Goal: Task Accomplishment & Management: Manage account settings

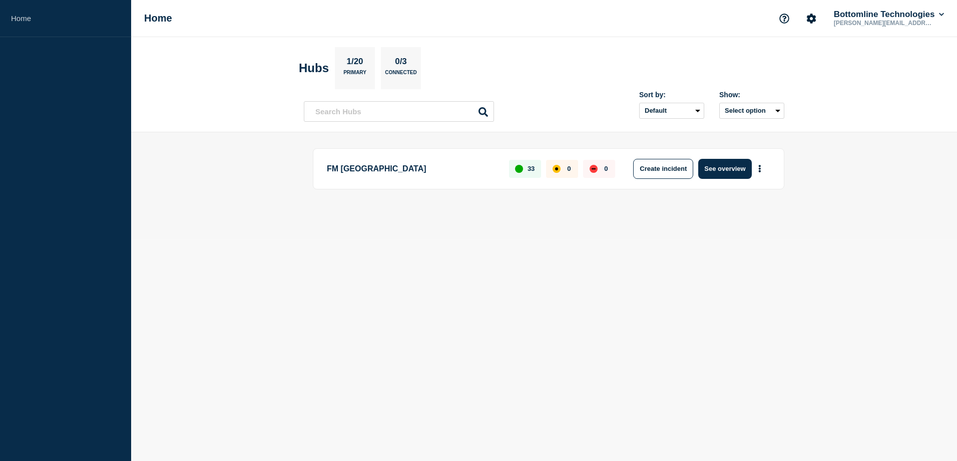
click at [745, 156] on div "FM Asia 33 0 0 Create incident See overview" at bounding box center [549, 168] width 472 height 41
click at [738, 173] on button "See overview" at bounding box center [724, 169] width 53 height 20
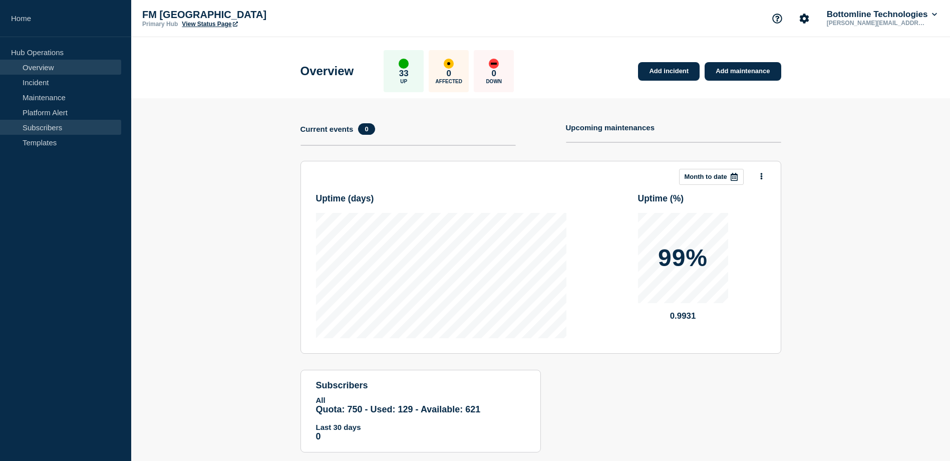
click at [30, 121] on link "Subscribers" at bounding box center [60, 127] width 121 height 15
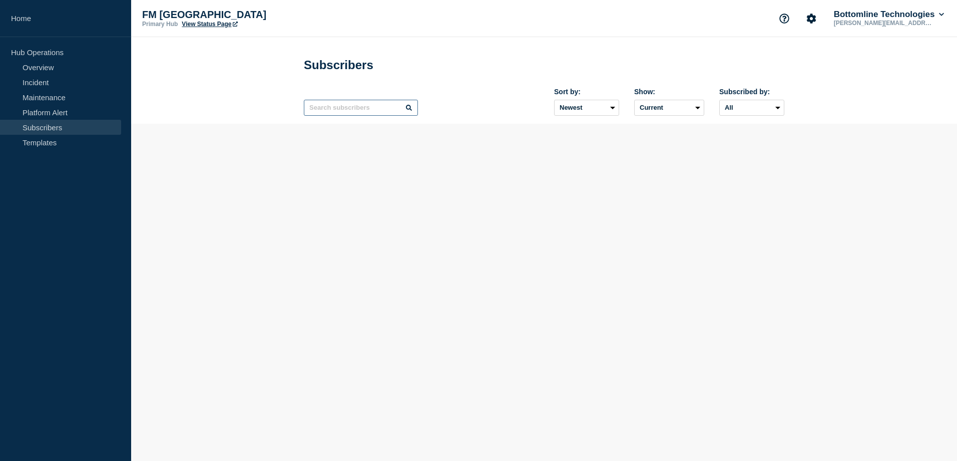
click at [349, 111] on input "text" at bounding box center [361, 108] width 114 height 16
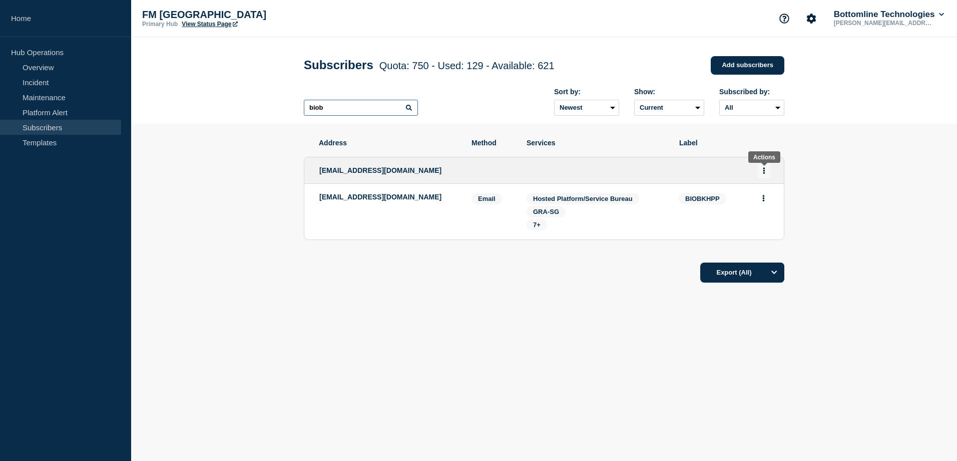
type input "biob"
click at [766, 174] on button "Actions" at bounding box center [764, 171] width 13 height 16
click at [763, 199] on link "Edit" at bounding box center [760, 199] width 11 height 8
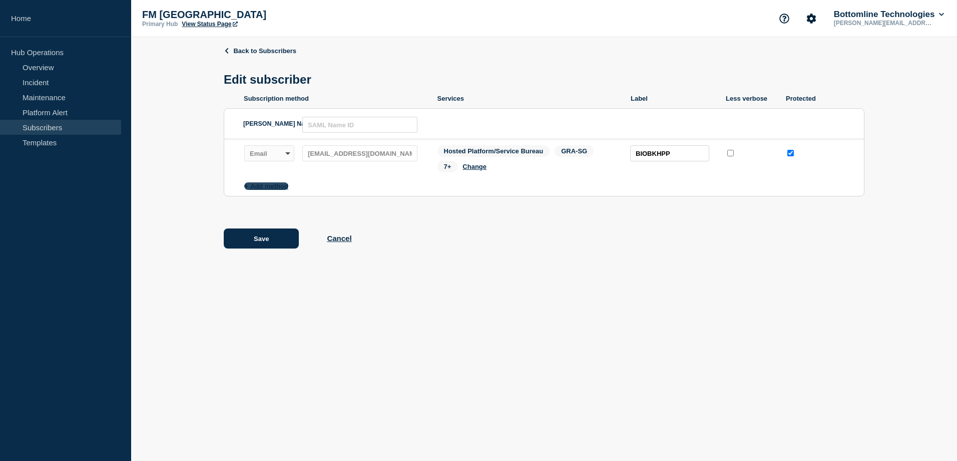
click at [269, 190] on button "Add method" at bounding box center [266, 186] width 44 height 8
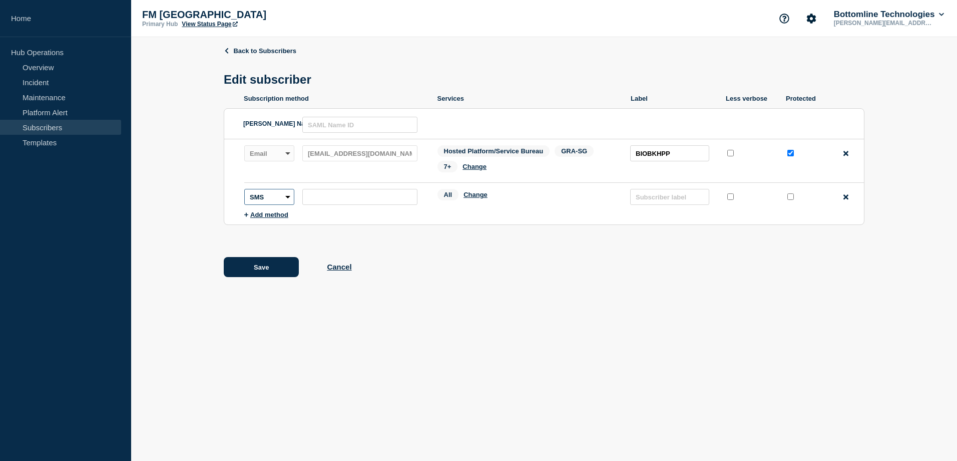
click at [284, 200] on select "SMS Webhook Slack Teams" at bounding box center [269, 197] width 50 height 16
click at [244, 191] on select "SMS Webhook Slack Teams" at bounding box center [269, 197] width 50 height 16
click at [282, 199] on select "SMS Webhook Slack Teams" at bounding box center [269, 197] width 50 height 16
click at [244, 191] on select "SMS Webhook Slack Teams" at bounding box center [269, 197] width 50 height 16
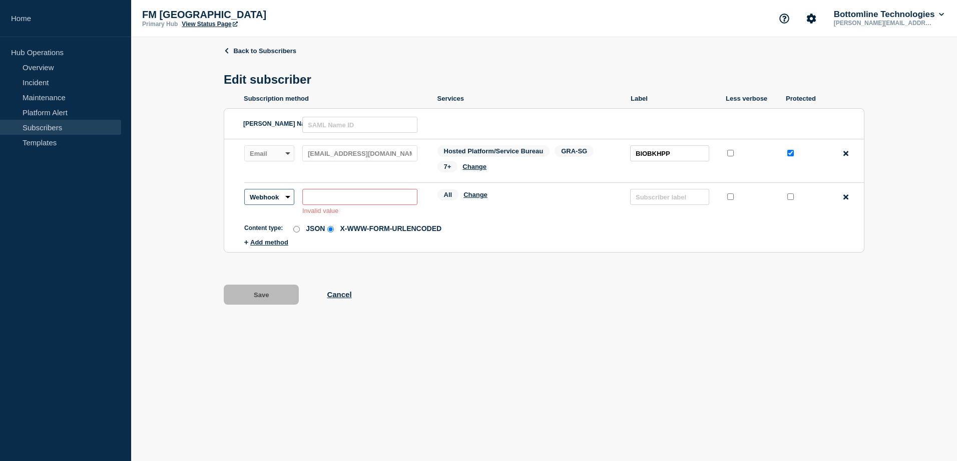
click at [284, 200] on select "SMS Webhook Slack Teams" at bounding box center [269, 197] width 50 height 16
click at [244, 191] on select "SMS Webhook Slack Teams" at bounding box center [269, 197] width 50 height 16
click at [283, 201] on select "SMS Webhook Slack Teams" at bounding box center [269, 197] width 50 height 16
select select "teams"
click at [244, 191] on select "SMS Webhook Slack Teams" at bounding box center [269, 197] width 50 height 16
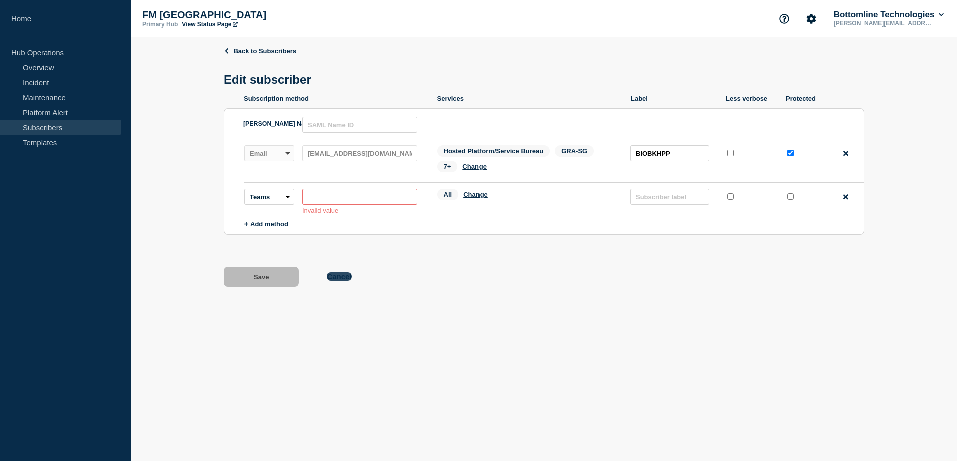
click at [339, 280] on button "Cancel" at bounding box center [339, 276] width 25 height 9
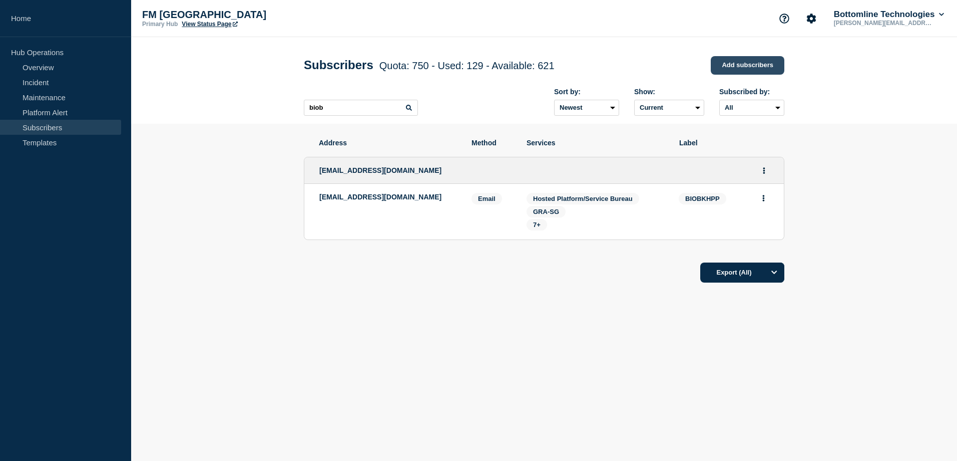
click at [759, 65] on link "Add subscribers" at bounding box center [748, 65] width 74 height 19
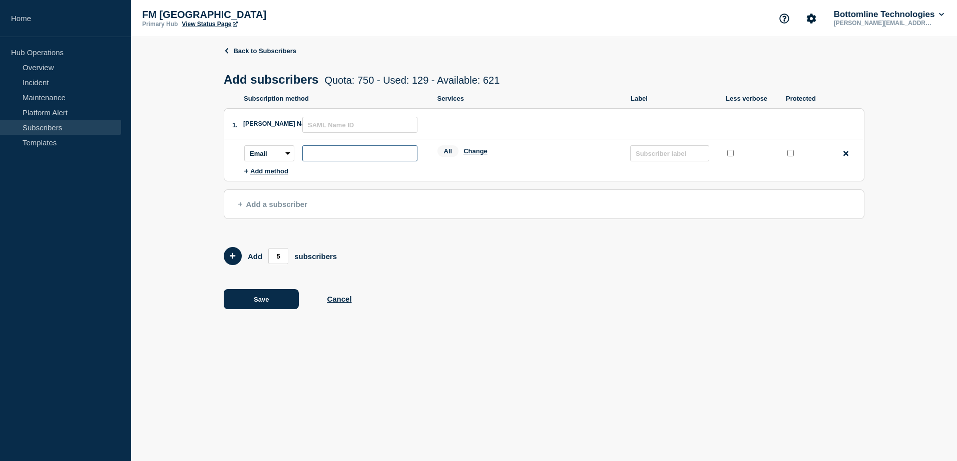
click at [358, 156] on input "subscription-address" at bounding box center [359, 153] width 115 height 16
paste input "[EMAIL_ADDRESS][DOMAIN_NAME]"
drag, startPoint x: 386, startPoint y: 159, endPoint x: 289, endPoint y: 155, distance: 97.2
click at [289, 155] on div "Subscription method: Email SMS Webhook Slack Teams Address: [EMAIL_ADDRESS][DOM…" at bounding box center [332, 153] width 177 height 16
type input "[EMAIL_ADDRESS][DOMAIN_NAME]"
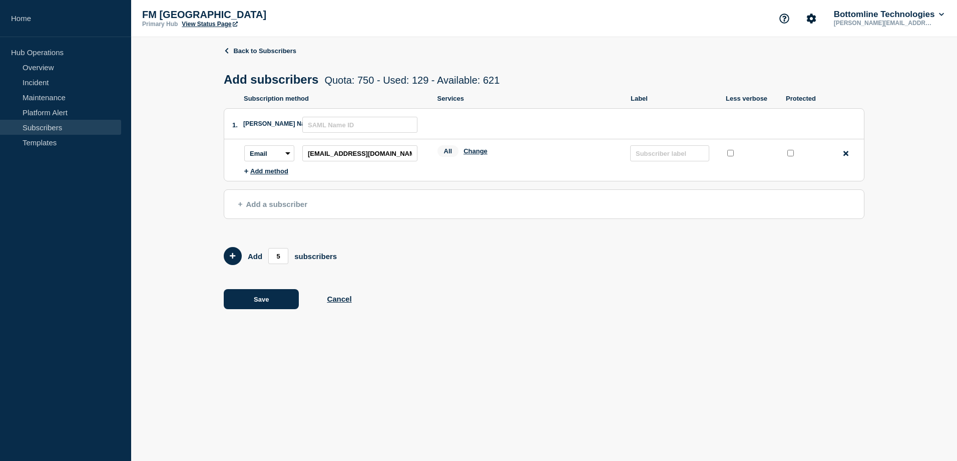
click at [563, 326] on div "Back to Subscribers Add subscribers Quota: 750 - Used: 129 - Available: 621 Quo…" at bounding box center [544, 185] width 641 height 296
click at [407, 161] on input "[EMAIL_ADDRESS][DOMAIN_NAME]" at bounding box center [359, 153] width 115 height 16
click at [524, 292] on div "Save Cancel" at bounding box center [544, 299] width 641 height 20
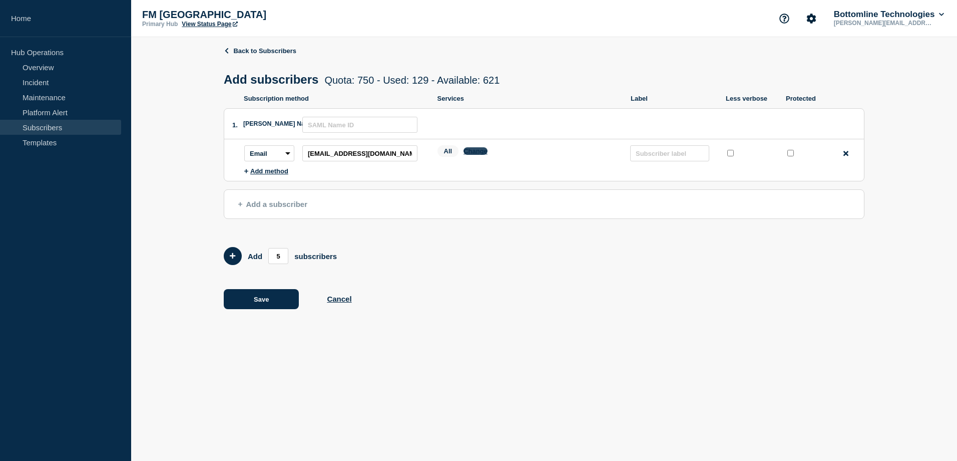
click at [476, 154] on button "Change" at bounding box center [476, 151] width 24 height 8
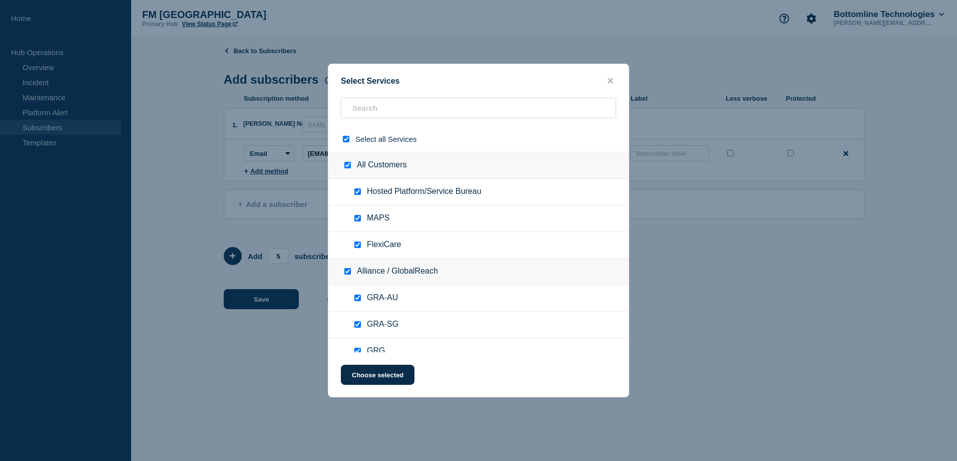
click at [346, 139] on input "select all checkbox" at bounding box center [346, 139] width 7 height 7
checkbox input "false"
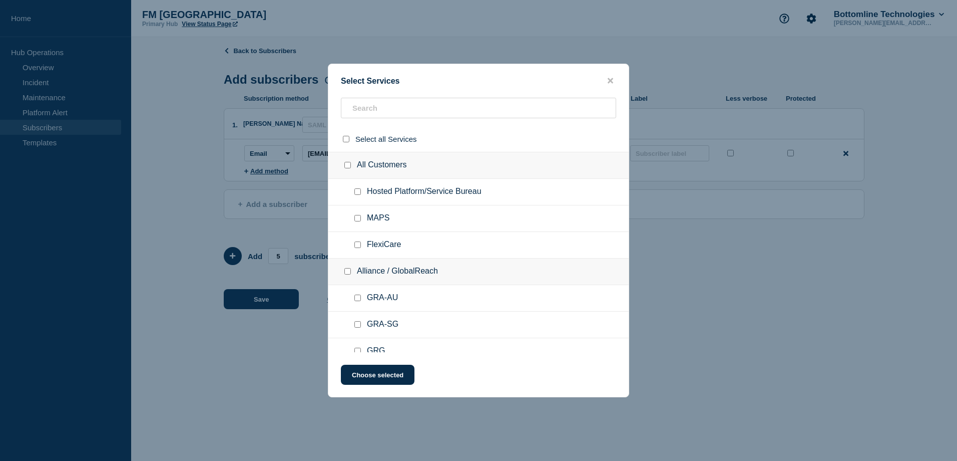
checkbox input "false"
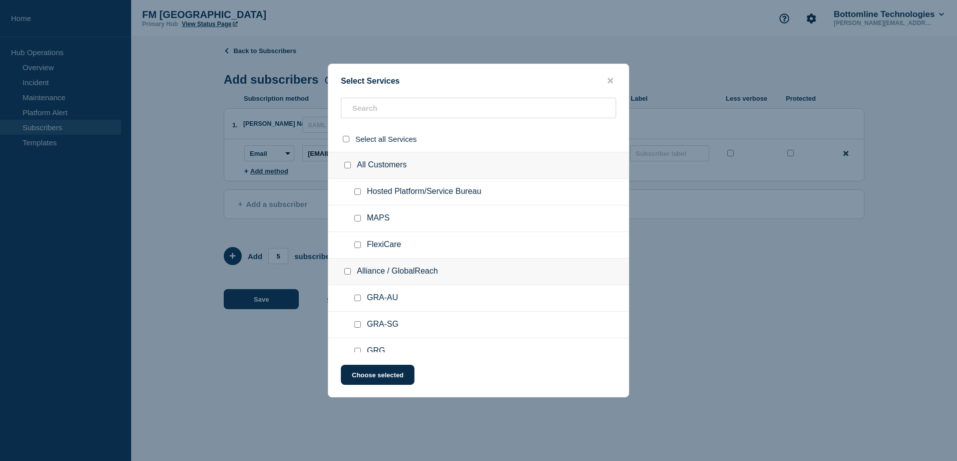
checkbox input "false"
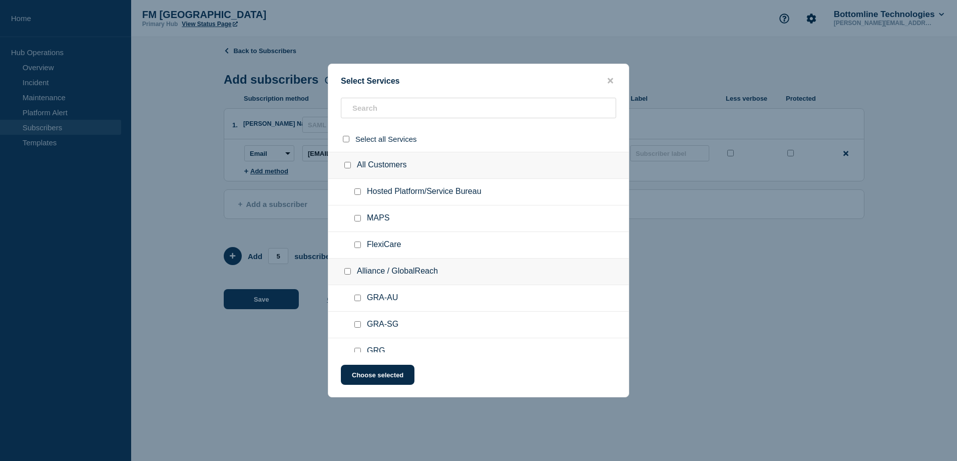
checkbox input "false"
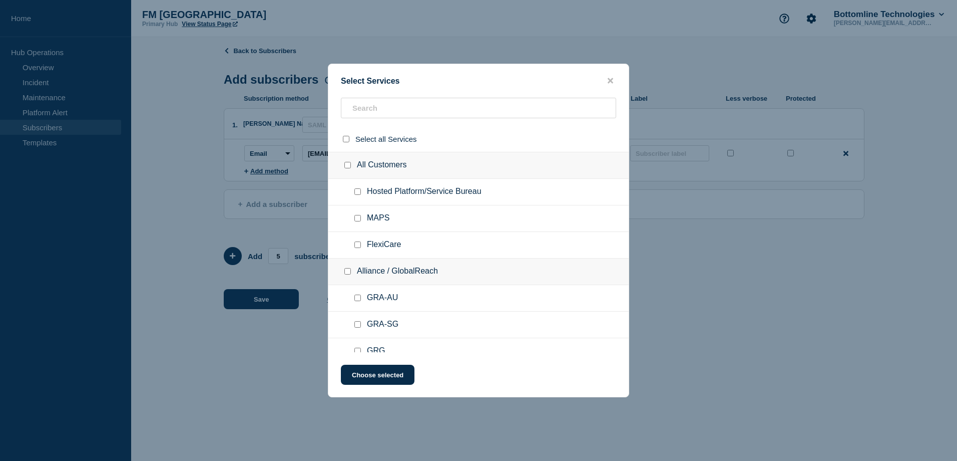
checkbox input "false"
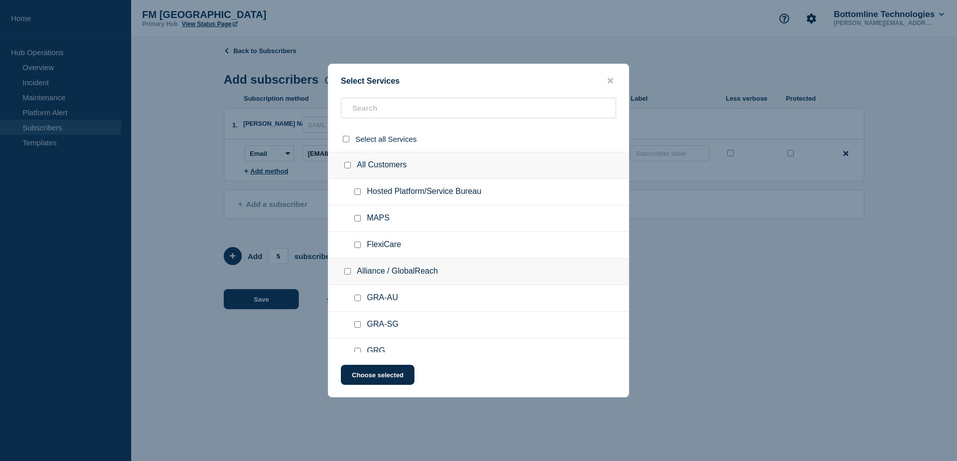
checkbox input "false"
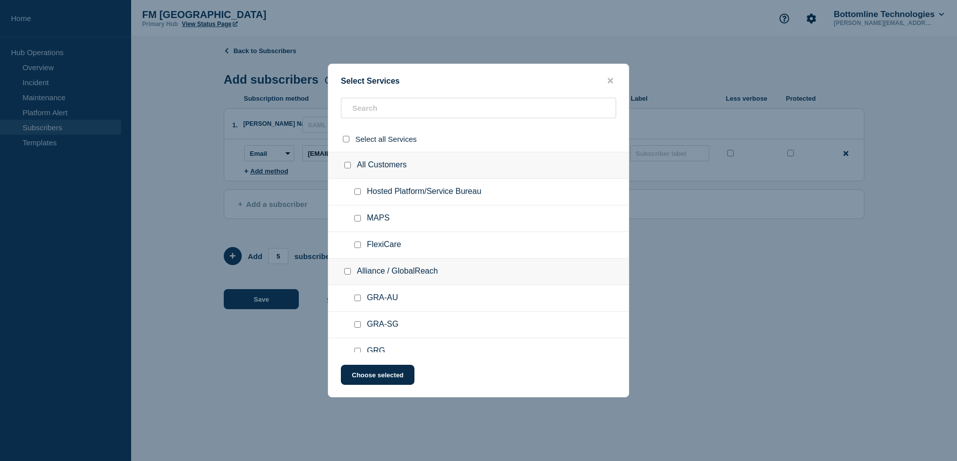
checkbox input "false"
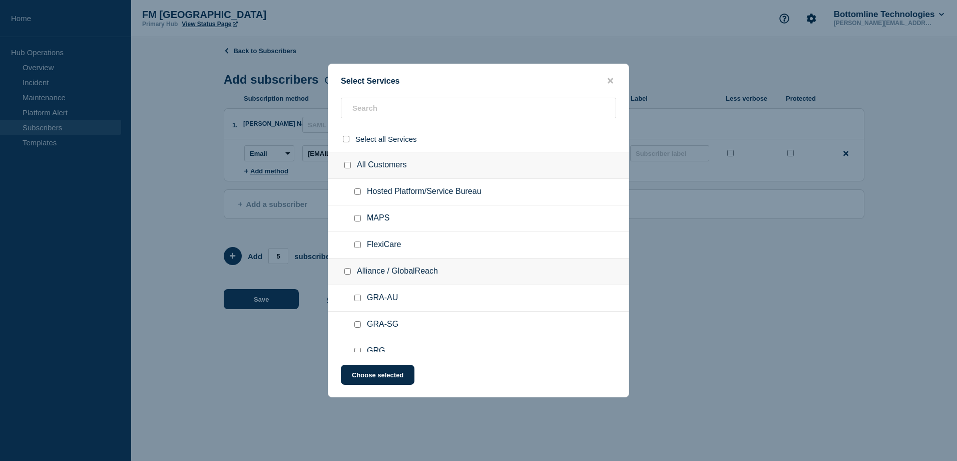
checkbox input "false"
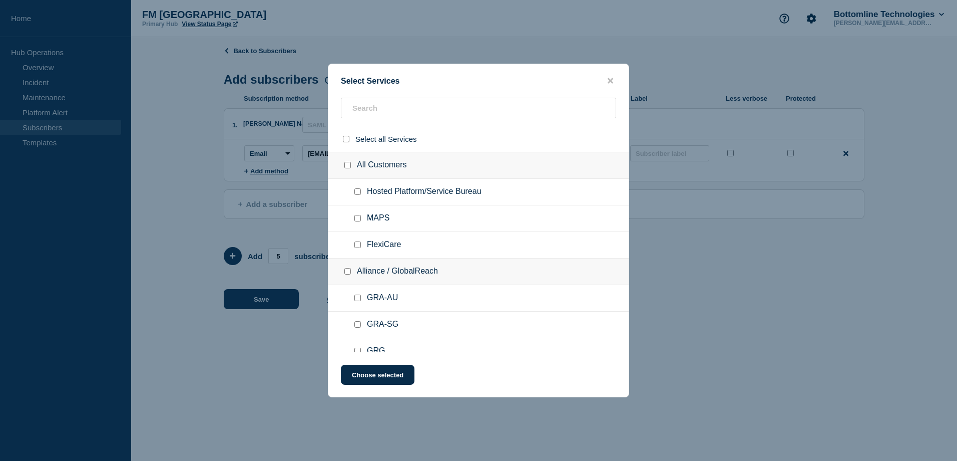
checkbox input "false"
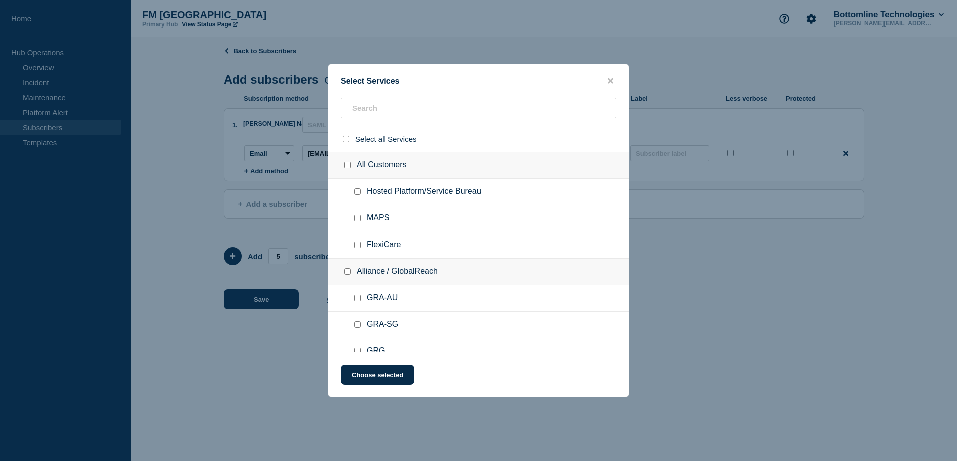
checkbox input "false"
click at [472, 115] on input "text" at bounding box center [478, 108] width 275 height 21
paste input "GPI Basic TrackerSecure PaymentsManaged VPNInternet connectivityMFAPublicPrivate"
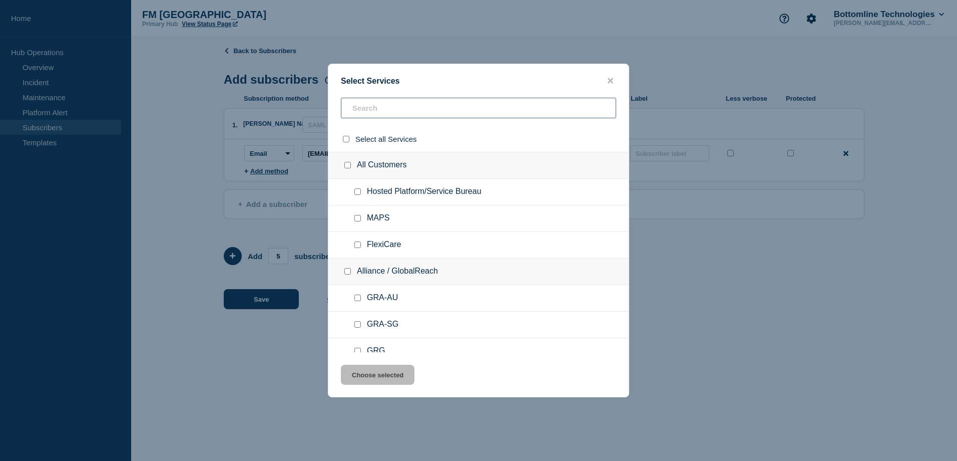
type input "GPI Basic TrackerSecure PaymentsManaged VPNInternet connectivityMFAPublicPrivate"
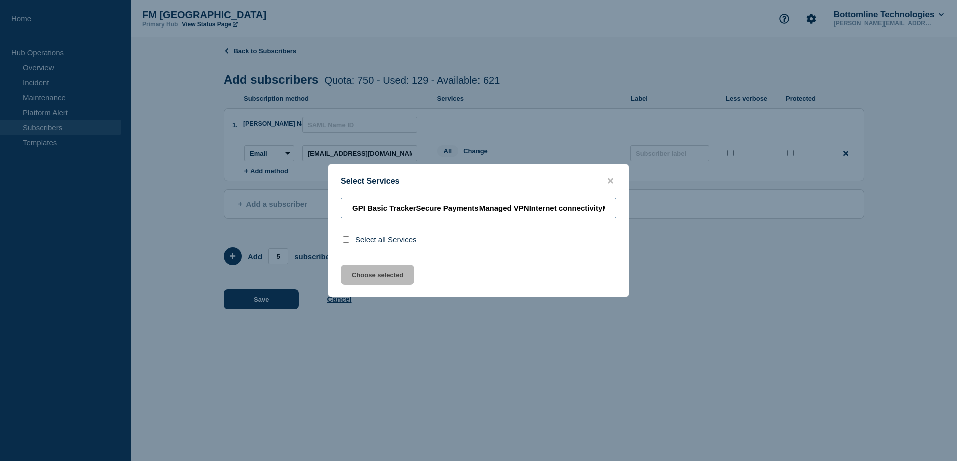
scroll to position [0, 61]
drag, startPoint x: 354, startPoint y: 211, endPoint x: 597, endPoint y: 208, distance: 242.8
click at [597, 208] on input "GPI Basic TrackerSecure PaymentsManaged VPNInternet connectivityMFAPublicPrivate" at bounding box center [478, 208] width 275 height 21
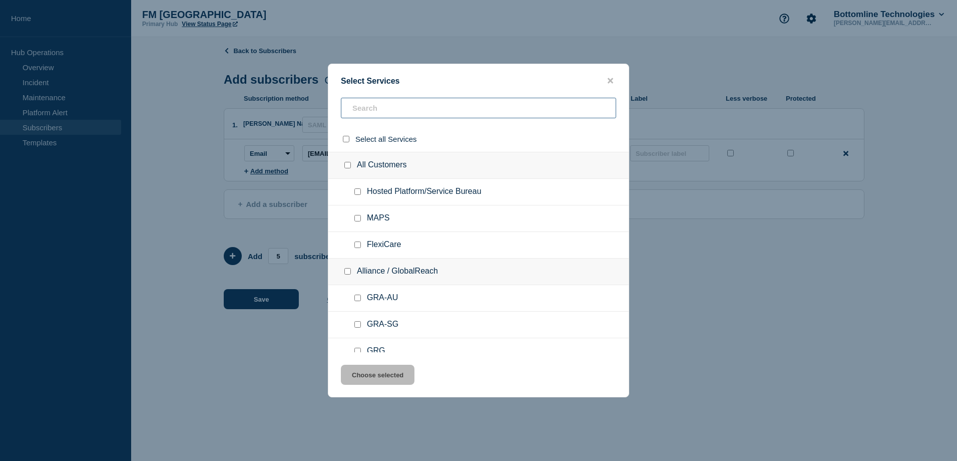
scroll to position [0, 0]
click at [488, 111] on input "text" at bounding box center [478, 108] width 275 height 21
paste input "GPI Basic Tracker"
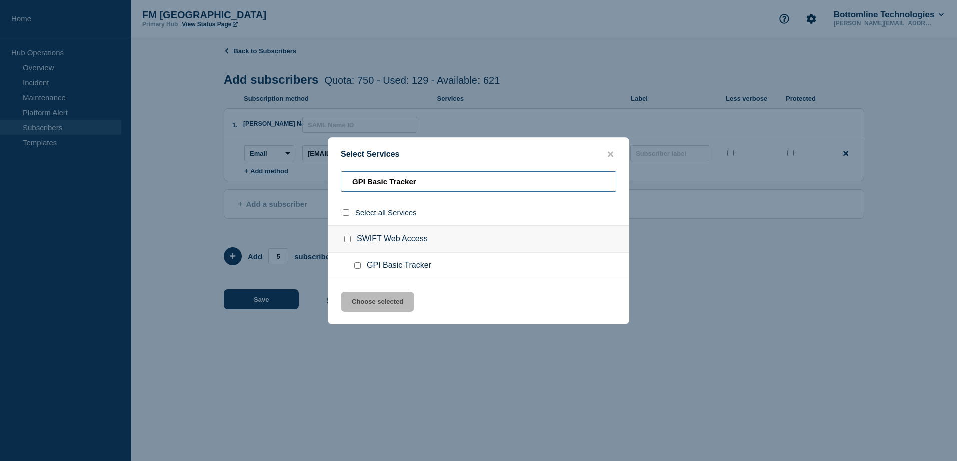
type input "GPI Basic Tracker"
click at [361, 270] on div at bounding box center [359, 265] width 15 height 10
click at [359, 268] on input "GPI Basic Tracker checkbox" at bounding box center [357, 265] width 7 height 7
checkbox input "true"
click at [466, 180] on input "GPI Basic Tracker" at bounding box center [478, 181] width 275 height 21
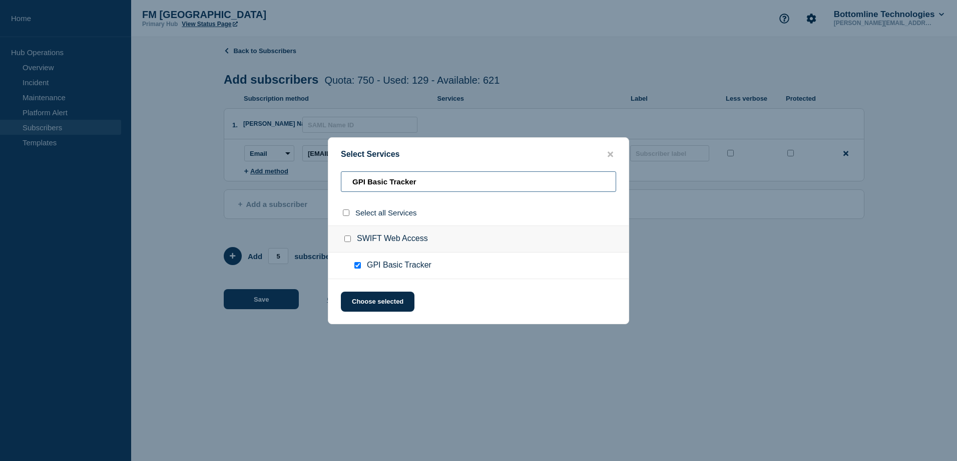
click at [465, 180] on input "GPI Basic Tracker" at bounding box center [478, 181] width 275 height 21
paste input "ecure Payments"
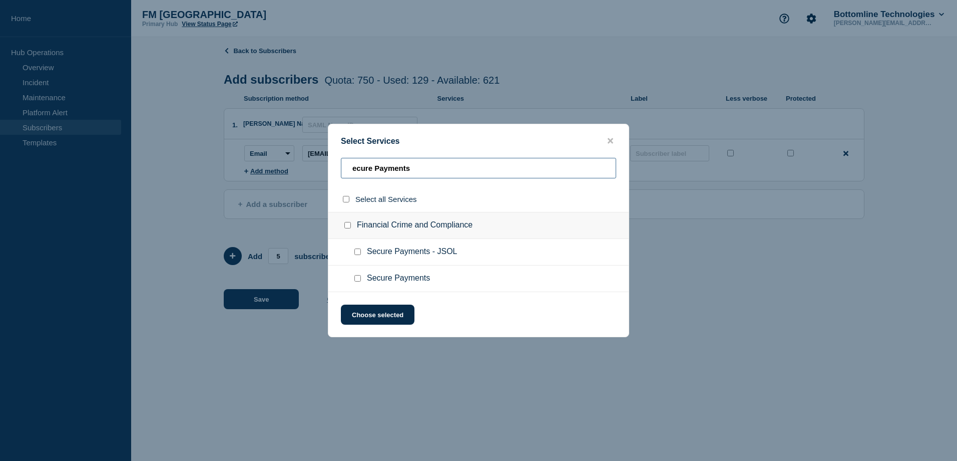
type input "ecure Payments"
click at [356, 277] on input "Secure Payments checkbox" at bounding box center [357, 278] width 7 height 7
checkbox input "true"
click at [453, 170] on input "ecure Payments" at bounding box center [478, 168] width 275 height 21
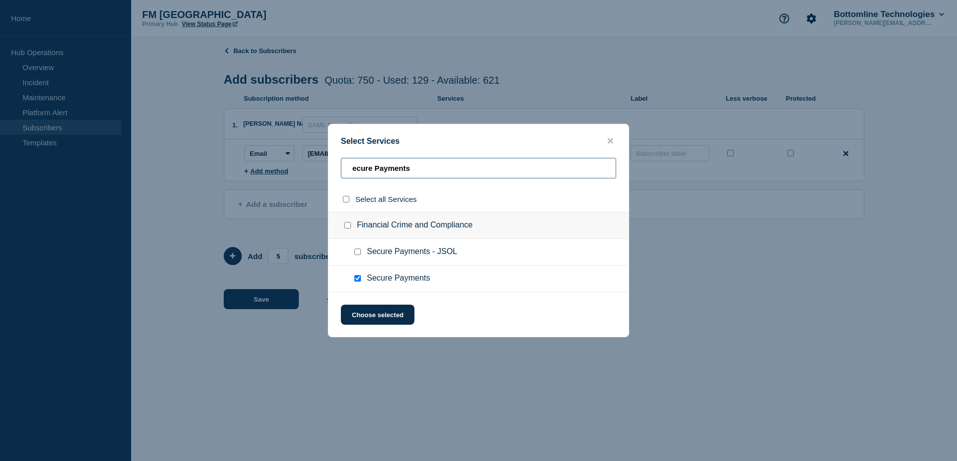
click at [453, 170] on input "ecure Payments" at bounding box center [478, 168] width 275 height 21
paste input "PaymentsManaged"
type input "PaymentsManaged"
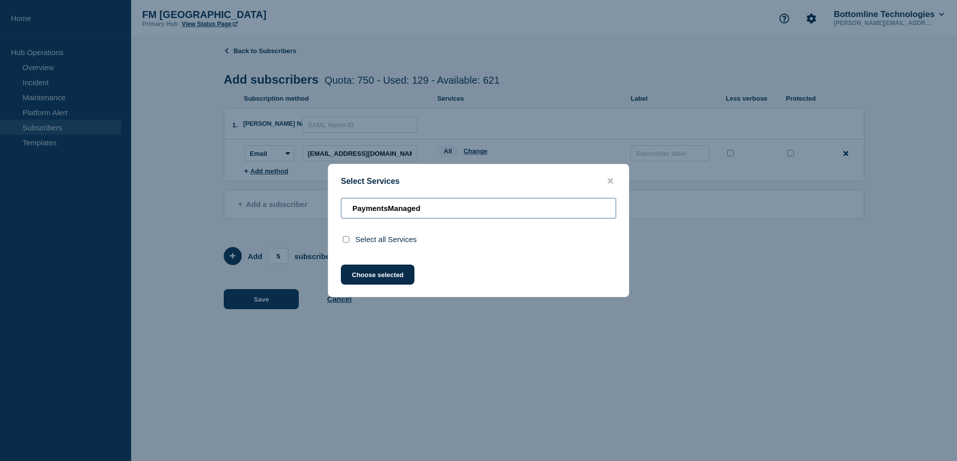
click at [372, 208] on input "PaymentsManaged" at bounding box center [478, 208] width 275 height 21
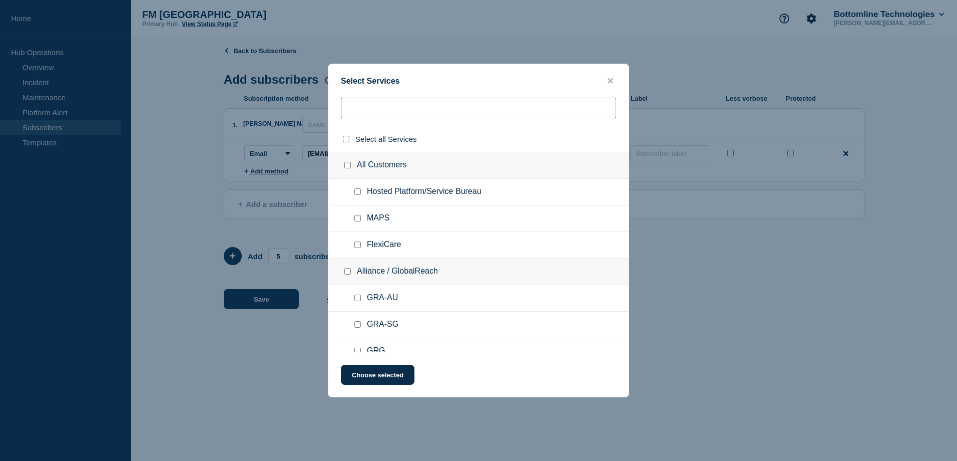
paste input "PaymentsManaged"
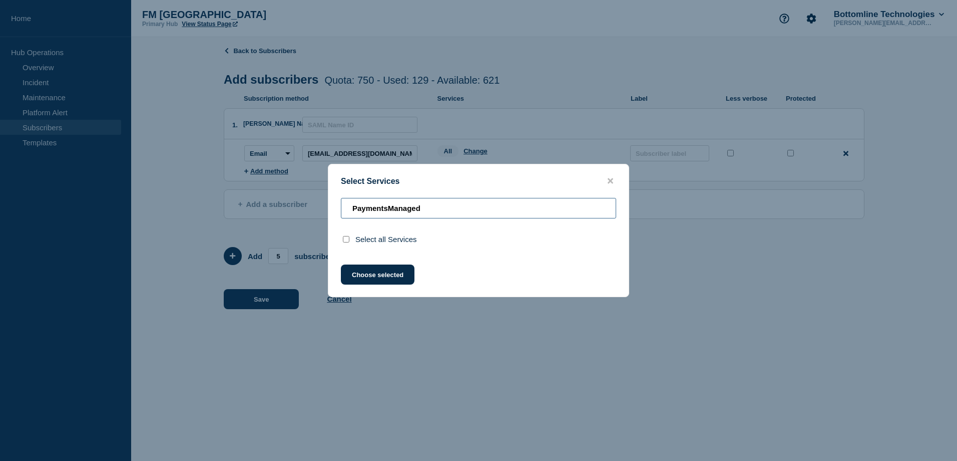
drag, startPoint x: 390, startPoint y: 209, endPoint x: 317, endPoint y: 211, distance: 73.1
click at [317, 211] on div "Select Services PaymentsManaged Select all Services Choose selected" at bounding box center [478, 230] width 957 height 461
click at [432, 207] on input "Managed" at bounding box center [478, 208] width 275 height 21
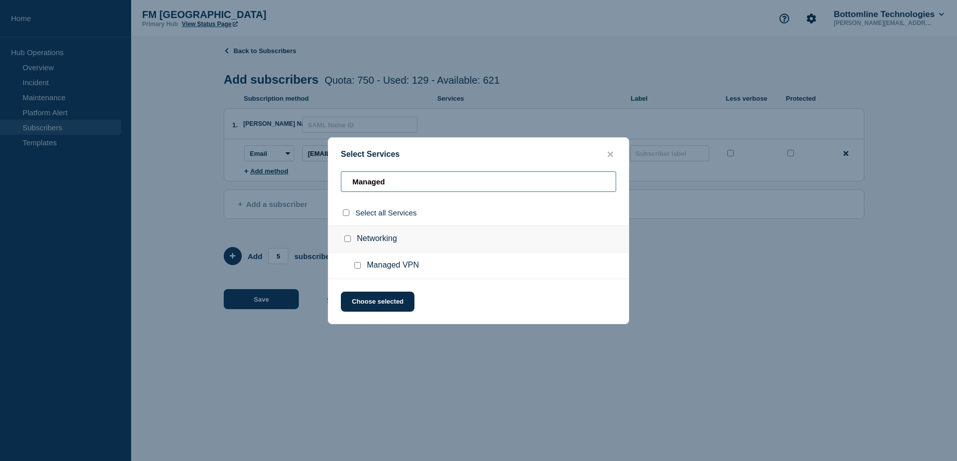
type input "Managed"
click at [357, 265] on input "Managed VPN checkbox" at bounding box center [357, 265] width 7 height 7
checkbox input "true"
click at [488, 180] on input "Managed" at bounding box center [478, 181] width 275 height 21
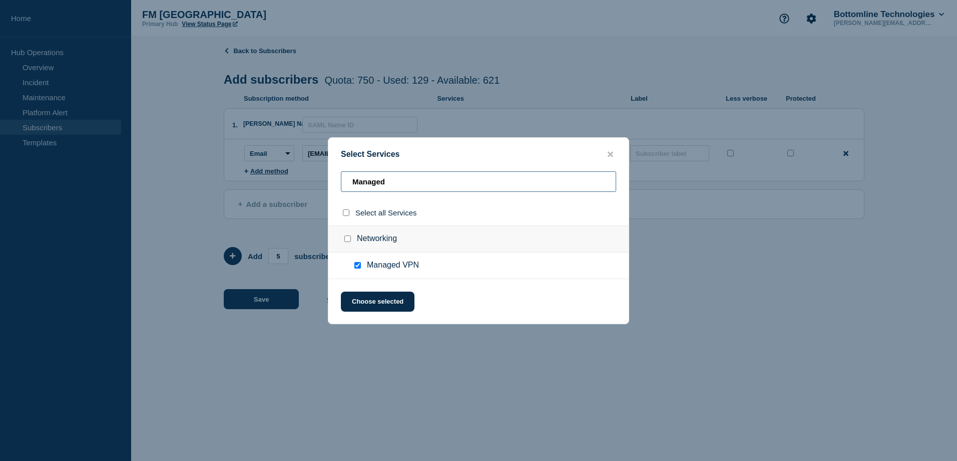
paste input "nternet connectivi"
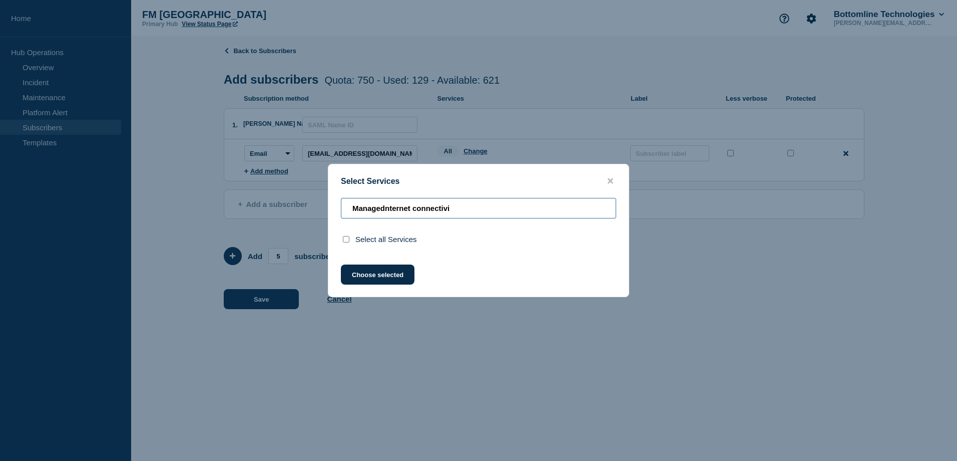
drag, startPoint x: 472, startPoint y: 200, endPoint x: 404, endPoint y: 216, distance: 69.4
click at [404, 216] on input "Managednternet connectivi" at bounding box center [478, 208] width 275 height 21
click at [394, 213] on input "Managednternet connectivi" at bounding box center [478, 208] width 275 height 21
drag, startPoint x: 384, startPoint y: 209, endPoint x: 295, endPoint y: 209, distance: 89.1
click at [296, 209] on div "Select Services Managednternet connectivi Select all Services Choose selected" at bounding box center [478, 230] width 957 height 461
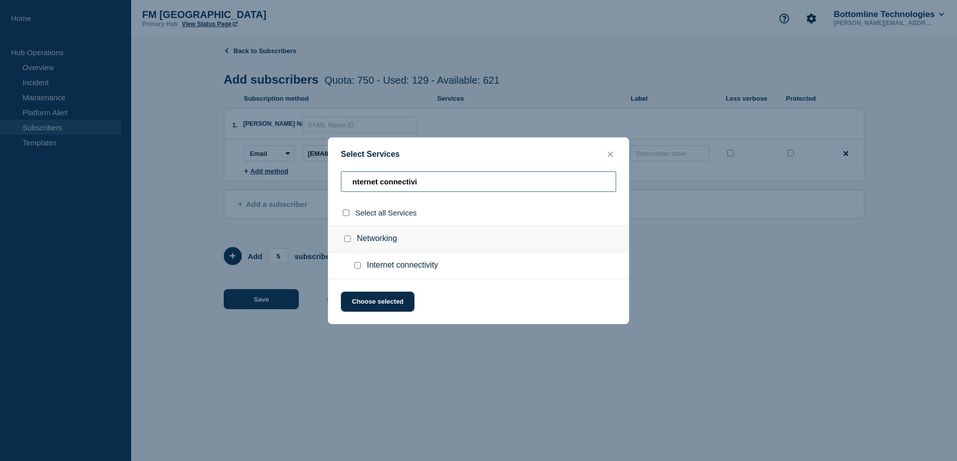
type input "nternet connectivi"
click at [355, 267] on input "Internet connectivity checkbox" at bounding box center [357, 265] width 7 height 7
checkbox input "true"
click at [453, 182] on input "nternet connectivi" at bounding box center [478, 181] width 275 height 21
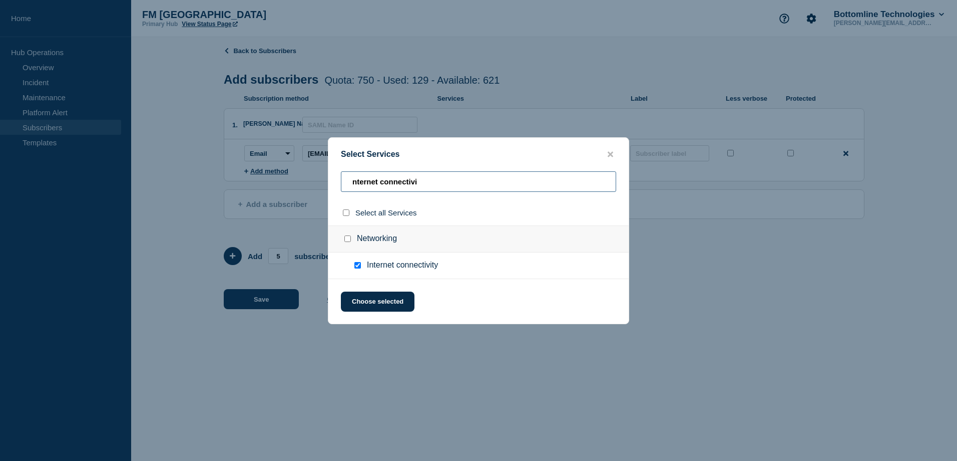
click at [453, 182] on input "nternet connectivi" at bounding box center [478, 181] width 275 height 21
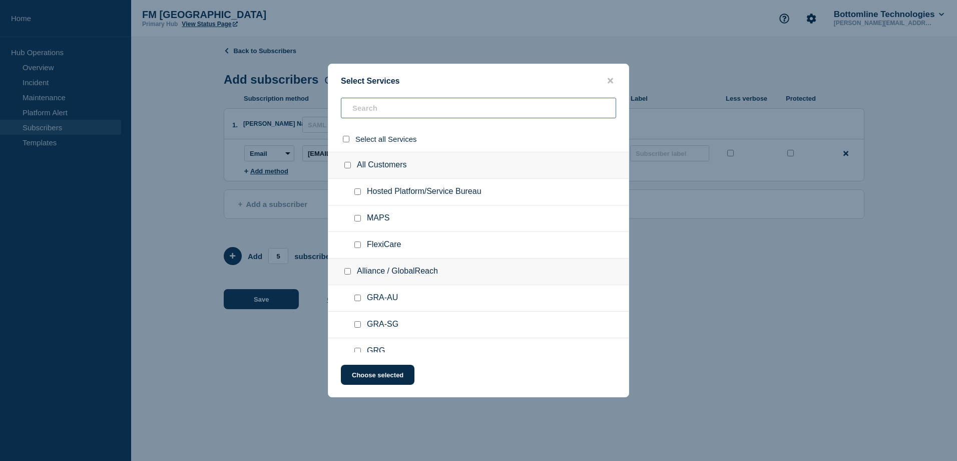
paste input "MFA"
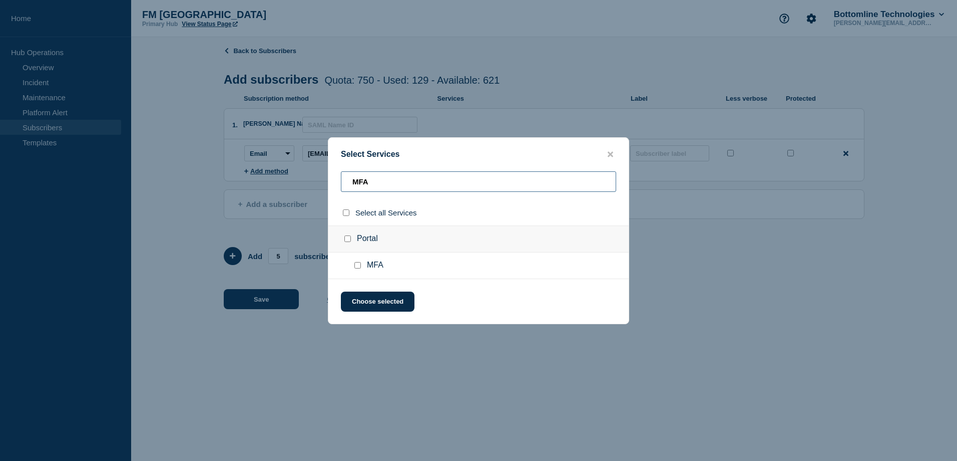
type input "MFA"
click at [360, 266] on input "MFA checkbox" at bounding box center [357, 265] width 7 height 7
checkbox input "true"
click at [397, 189] on input "MFA" at bounding box center [478, 181] width 275 height 21
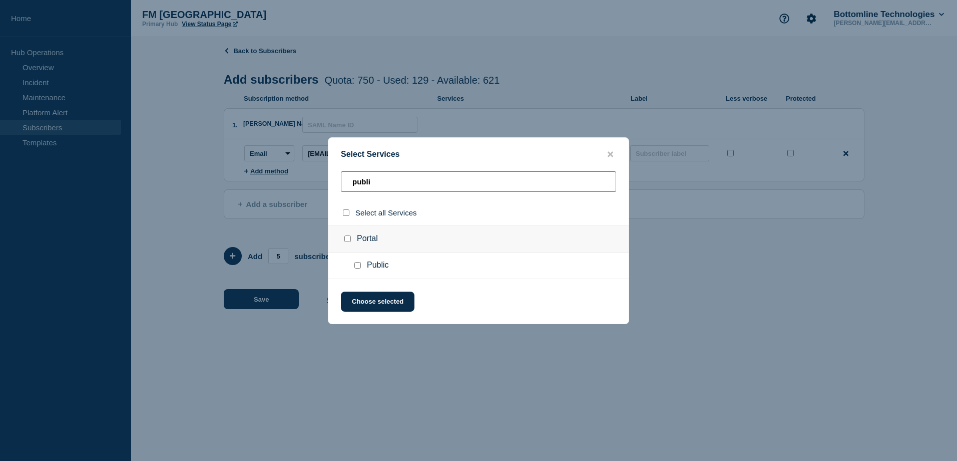
type input "publi"
click at [360, 264] on input "Public checkbox" at bounding box center [357, 265] width 7 height 7
checkbox input "true"
click at [437, 174] on input "publi" at bounding box center [478, 181] width 275 height 21
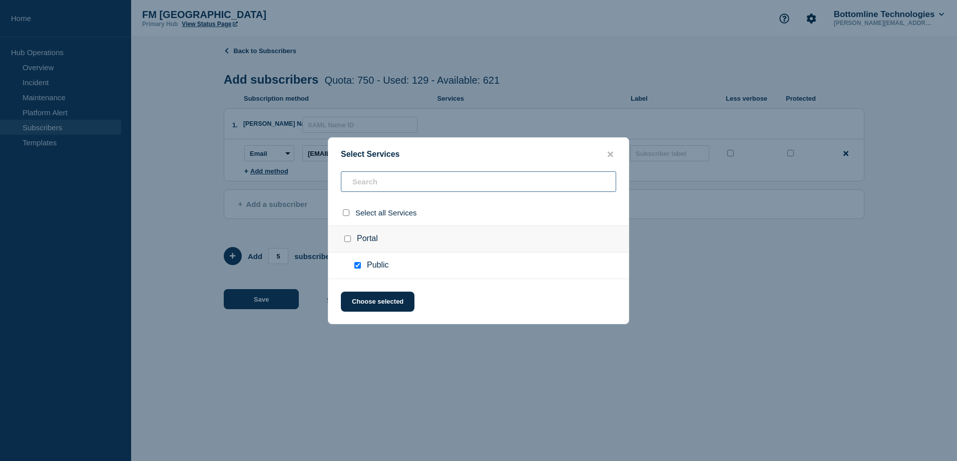
paste input "osted Platform/Service Burea"
type input "osted Platform/Service Burea"
click at [356, 266] on input "Hosted Platform/Service Bureau checkbox" at bounding box center [357, 265] width 7 height 7
checkbox input "true"
click at [476, 181] on input "osted Platform/Service Burea" at bounding box center [478, 181] width 275 height 21
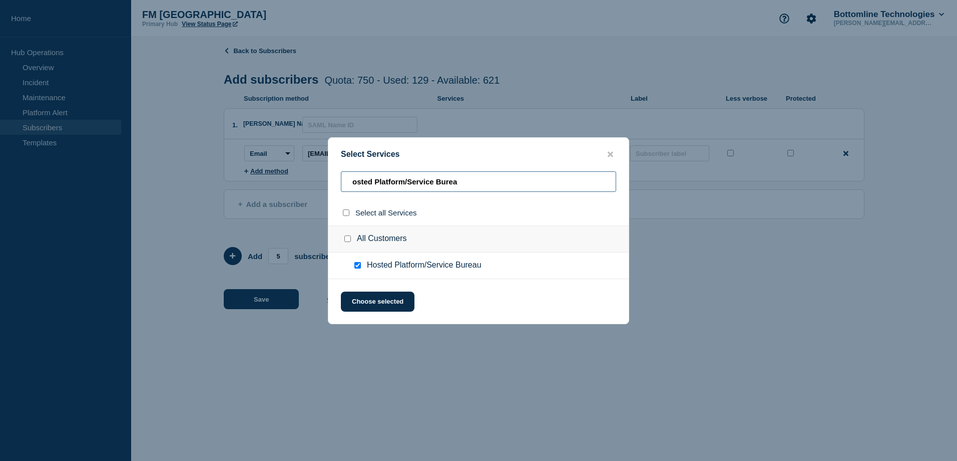
click at [476, 181] on input "osted Platform/Service Burea" at bounding box center [478, 181] width 275 height 21
paste input "GRA-SG"
type input "GRA-SG"
click at [358, 270] on div at bounding box center [359, 265] width 15 height 10
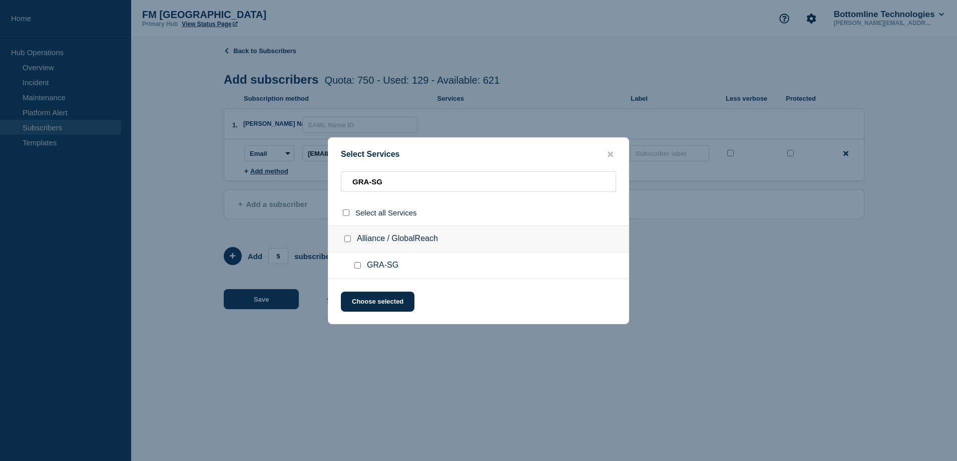
click at [359, 267] on input "GRA-SG checkbox" at bounding box center [357, 265] width 7 height 7
checkbox input "true"
click at [414, 187] on input "GRA-SG" at bounding box center [478, 181] width 275 height 21
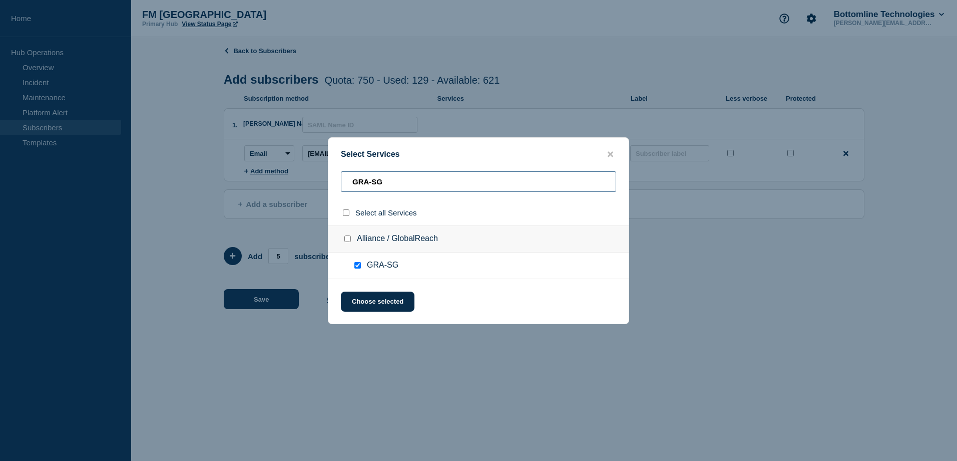
click at [414, 187] on input "GRA-SG" at bounding box center [478, 181] width 275 height 21
type input "[PERSON_NAME]"
click at [356, 265] on input "Private checkbox" at bounding box center [357, 265] width 7 height 7
checkbox input "true"
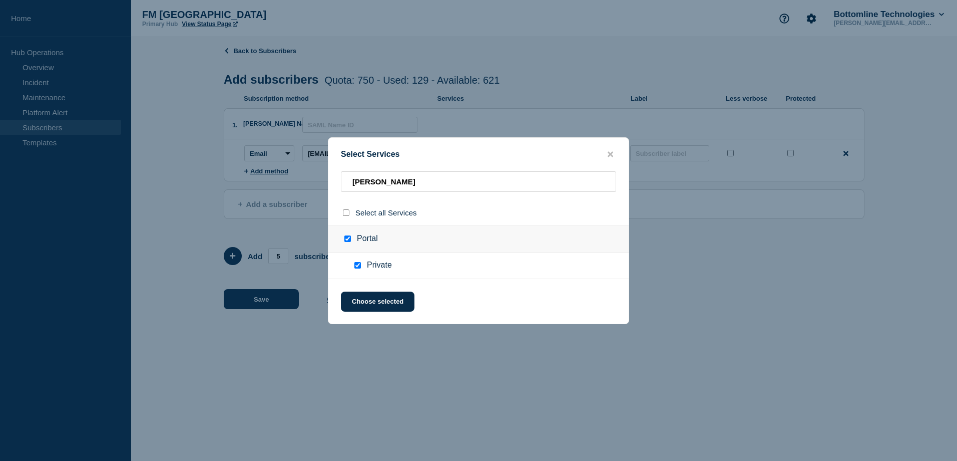
checkbox input "true"
click at [357, 263] on input "Private checkbox" at bounding box center [357, 265] width 7 height 7
checkbox input "false"
click at [367, 301] on button "Choose selected" at bounding box center [378, 301] width 74 height 20
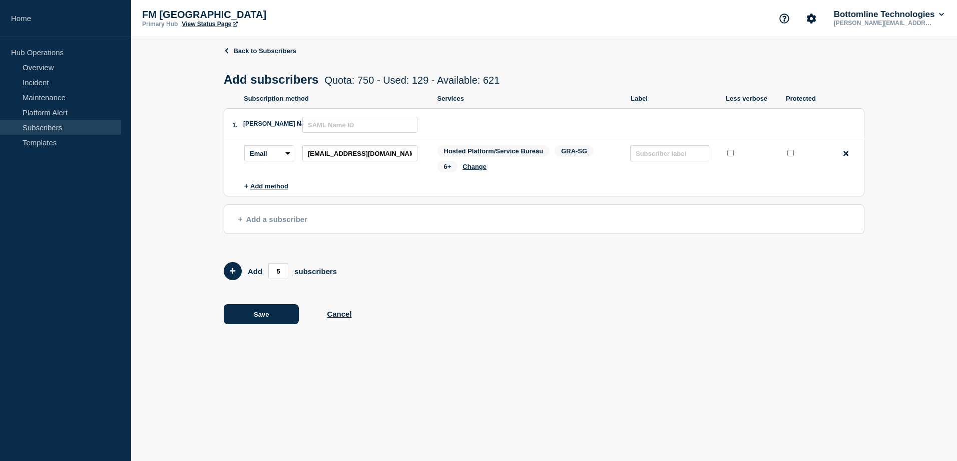
click at [452, 169] on span "6+" at bounding box center [447, 167] width 21 height 12
click at [609, 299] on div "Back to Subscribers Add subscribers Quota: 750 - Used: 129 - Available: 621 Quo…" at bounding box center [544, 192] width 641 height 311
click at [656, 155] on input "text" at bounding box center [669, 153] width 79 height 16
paste input "BIOBKHPP"
type input "BIOBKHPP"
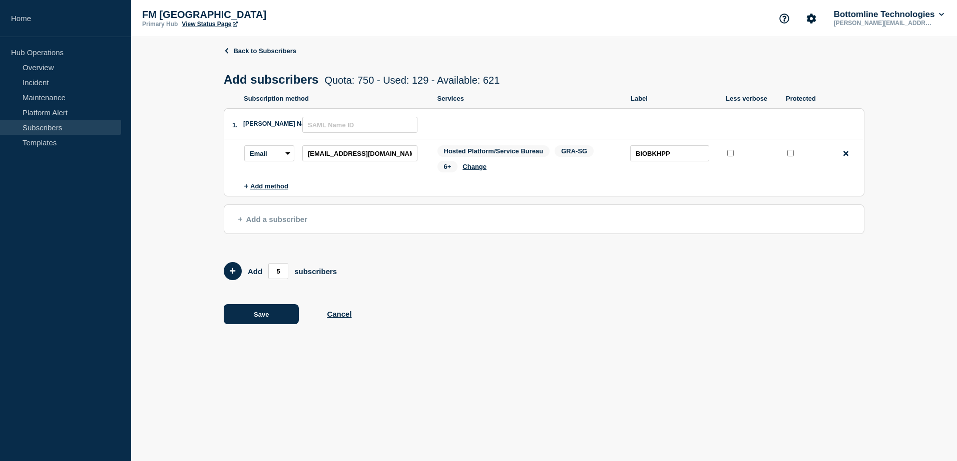
click at [726, 182] on li "Subscription method: Email SMS Webhook Slack Teams Address: [EMAIL_ADDRESS][DOM…" at bounding box center [554, 160] width 620 height 43
click at [791, 153] on input "protected checkbox" at bounding box center [790, 153] width 7 height 7
checkbox input "true"
click at [387, 161] on input "[EMAIL_ADDRESS][DOMAIN_NAME]" at bounding box center [359, 153] width 115 height 16
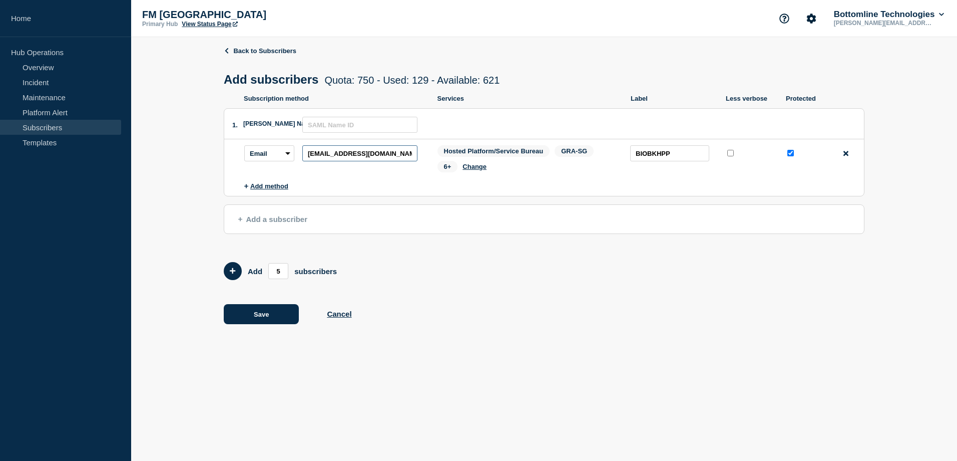
click at [387, 161] on input "[EMAIL_ADDRESS][DOMAIN_NAME]" at bounding box center [359, 153] width 115 height 16
click at [379, 132] on input "text" at bounding box center [359, 125] width 115 height 16
paste input "[EMAIL_ADDRESS][DOMAIN_NAME]"
type input "[EMAIL_ADDRESS][DOMAIN_NAME]"
drag, startPoint x: 457, startPoint y: 292, endPoint x: 466, endPoint y: 292, distance: 9.5
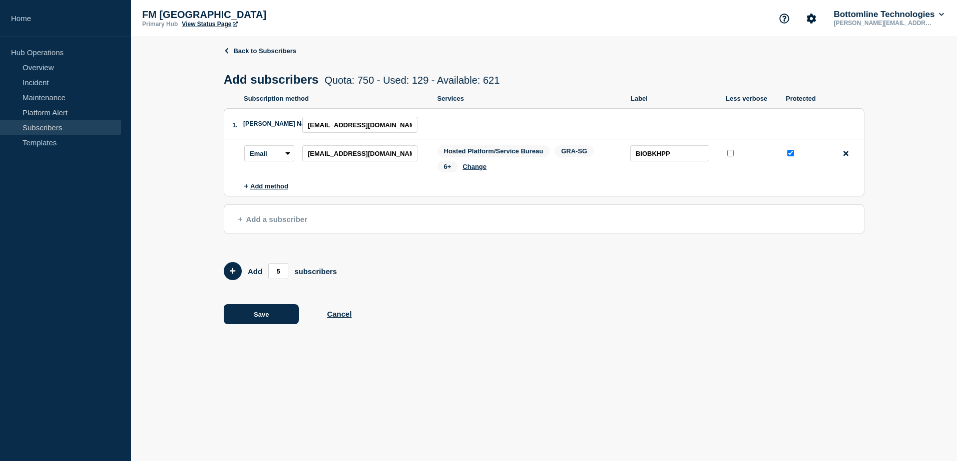
click at [457, 292] on div "Back to Subscribers Add subscribers Quota: 750 - Used: 129 - Available: 621 Quo…" at bounding box center [544, 192] width 641 height 311
click at [253, 310] on button "Save" at bounding box center [261, 314] width 75 height 20
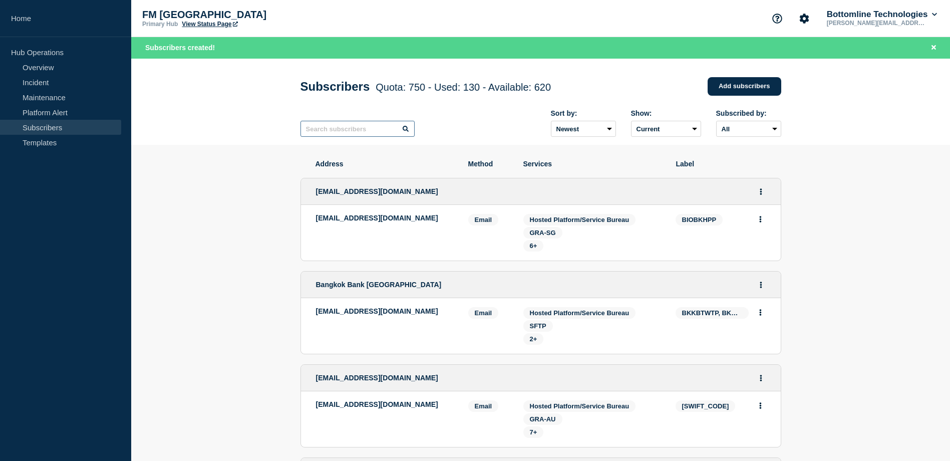
click at [350, 129] on input "text" at bounding box center [357, 129] width 114 height 16
paste input "[EMAIL_ADDRESS][DOMAIN_NAME]"
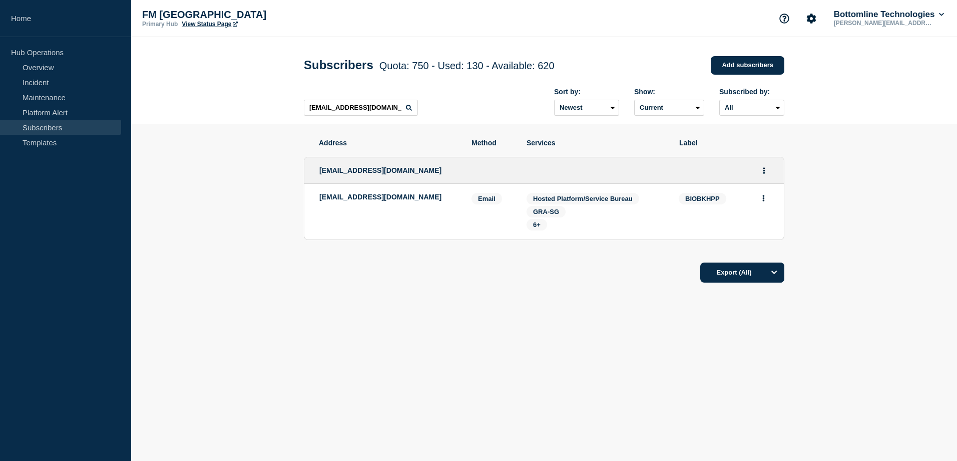
click at [708, 195] on span "BIOBKHPP" at bounding box center [703, 199] width 48 height 12
copy span "BIOBKHPP"
click at [323, 105] on input "[EMAIL_ADDRESS][DOMAIN_NAME]" at bounding box center [361, 108] width 114 height 16
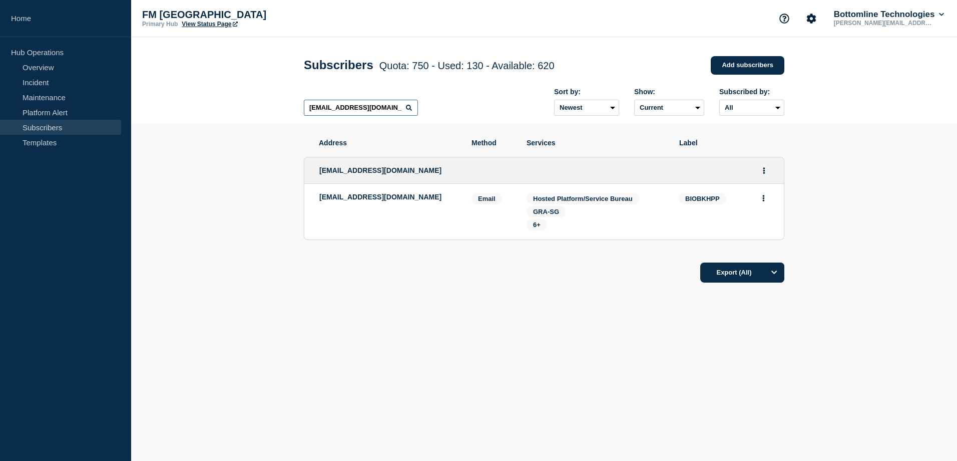
click at [323, 105] on input "[EMAIL_ADDRESS][DOMAIN_NAME]" at bounding box center [361, 108] width 114 height 16
paste input "BIOBKHPP"
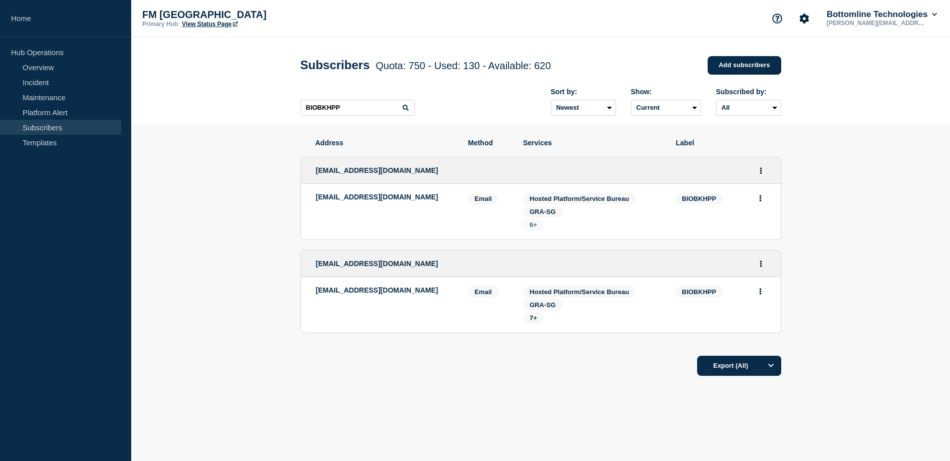
click at [528, 224] on span "6+" at bounding box center [533, 225] width 21 height 12
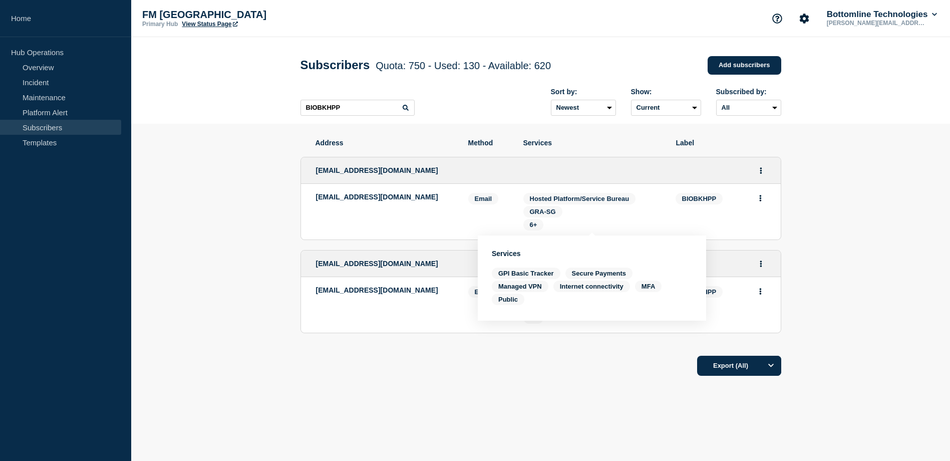
click at [528, 365] on div "Export (All)" at bounding box center [540, 362] width 481 height 29
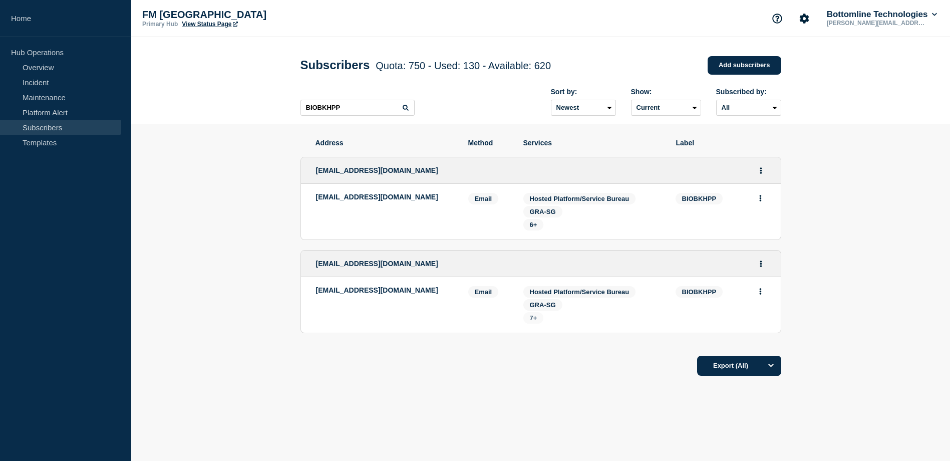
click at [539, 320] on span "7+" at bounding box center [533, 318] width 21 height 12
click at [534, 257] on div "[EMAIL_ADDRESS][DOMAIN_NAME]" at bounding box center [541, 263] width 480 height 27
click at [396, 114] on input "BIOBKHPP" at bounding box center [357, 108] width 114 height 16
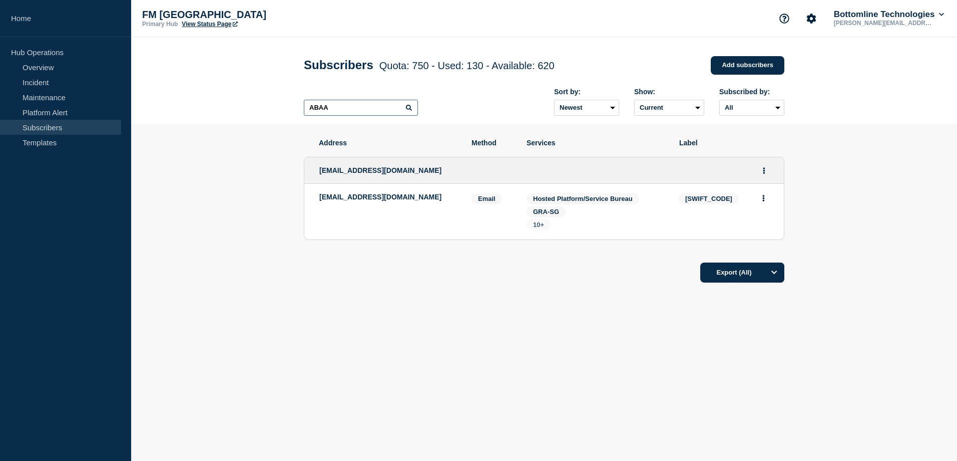
type input "ABAA"
click at [535, 228] on span "10+" at bounding box center [538, 225] width 11 height 8
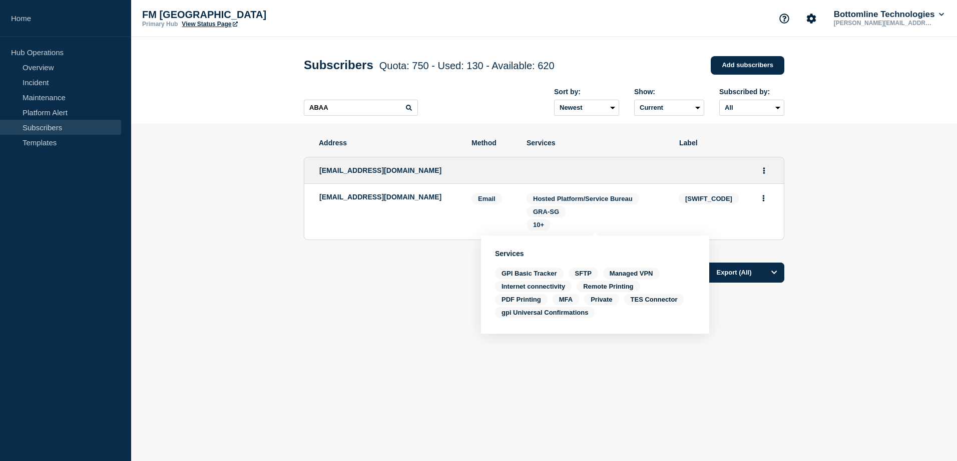
click at [617, 377] on body "Home Hub Operations Overview Incident Maintenance Platform Alert Subscribers Te…" at bounding box center [478, 230] width 957 height 461
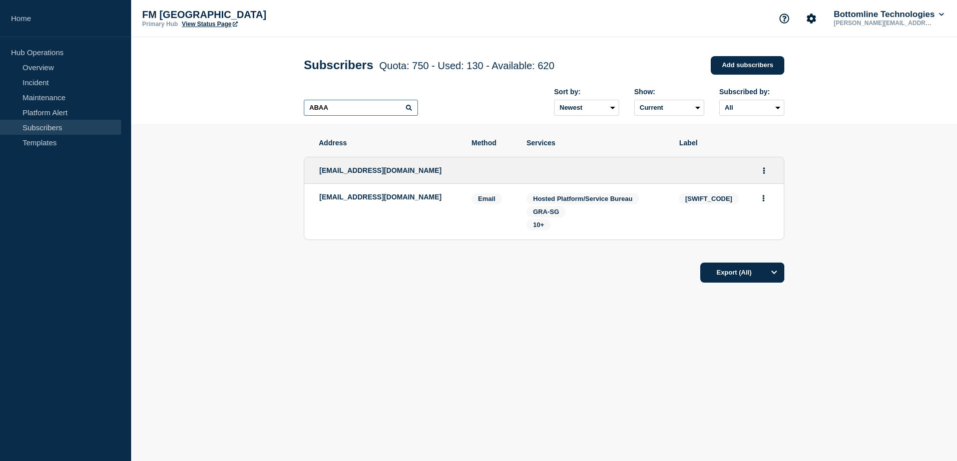
click at [376, 116] on input "ABAA" at bounding box center [361, 108] width 114 height 16
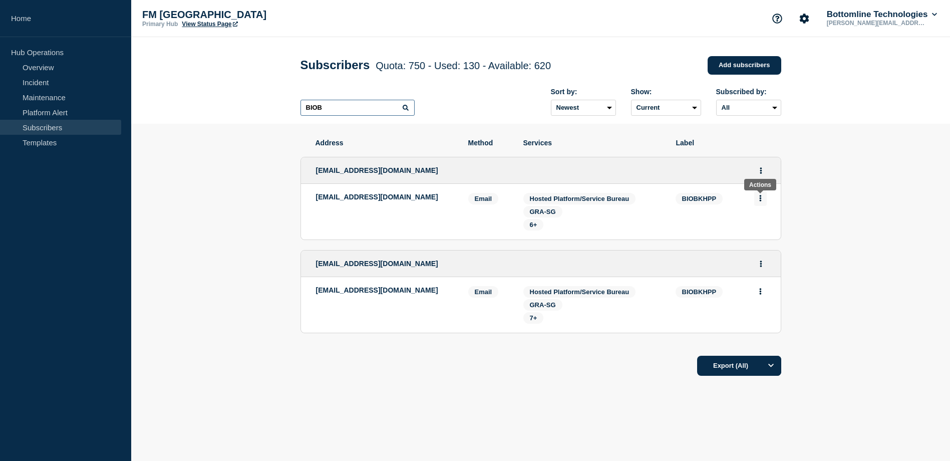
type input "BIOB"
click at [760, 198] on icon "Actions" at bounding box center [760, 198] width 2 height 7
click at [760, 170] on icon "Actions" at bounding box center [760, 170] width 2 height 7
click at [757, 199] on link "Edit" at bounding box center [756, 199] width 11 height 8
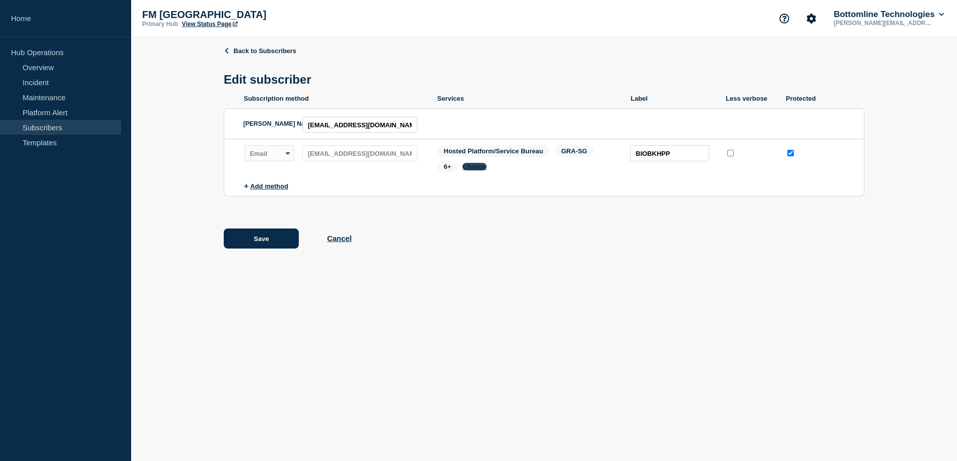
click at [482, 170] on button "Change" at bounding box center [475, 167] width 24 height 8
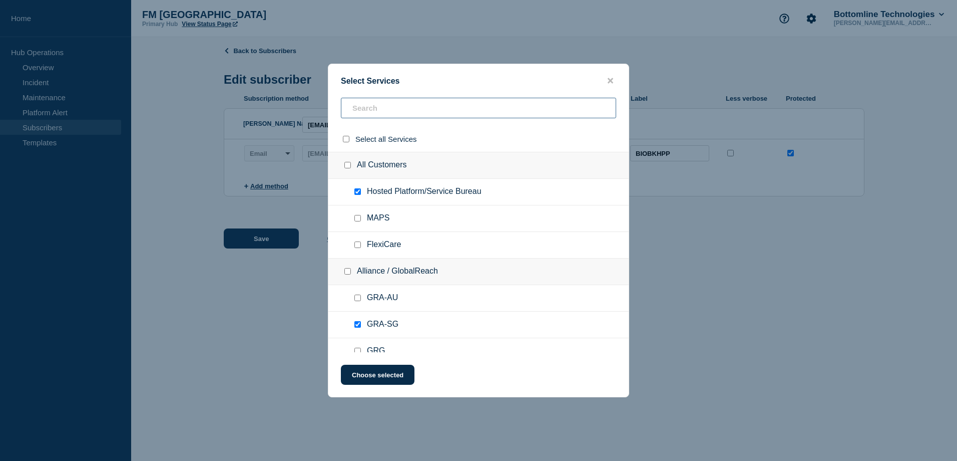
click at [468, 112] on input "text" at bounding box center [478, 108] width 275 height 21
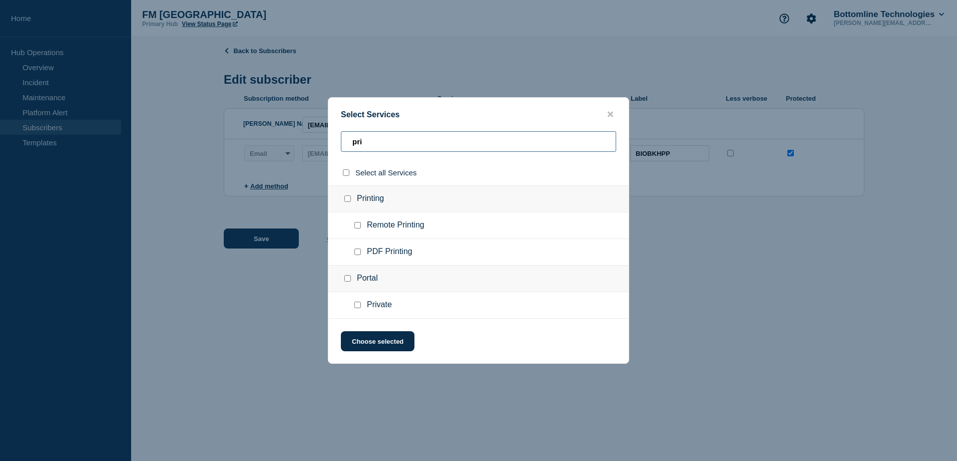
type input "pri"
click at [358, 305] on input "Private checkbox" at bounding box center [357, 304] width 7 height 7
checkbox input "true"
click at [380, 341] on button "Choose selected" at bounding box center [378, 341] width 74 height 20
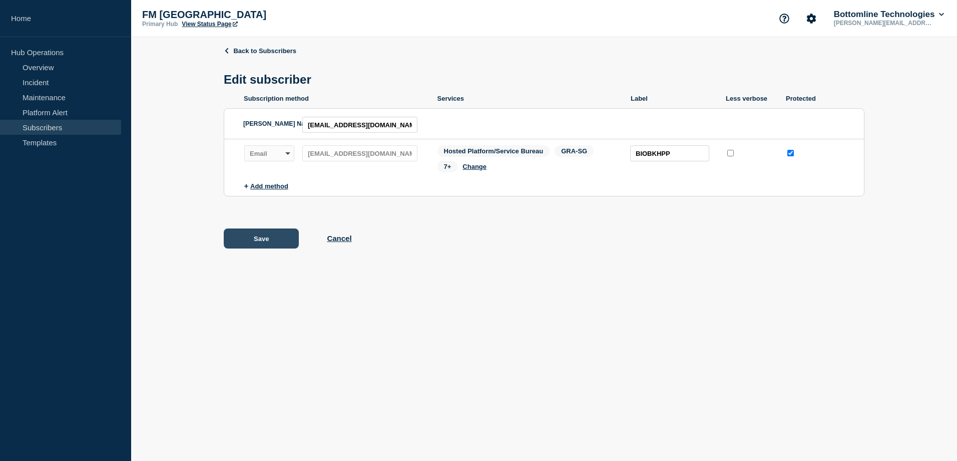
click at [272, 248] on button "Save" at bounding box center [261, 238] width 75 height 20
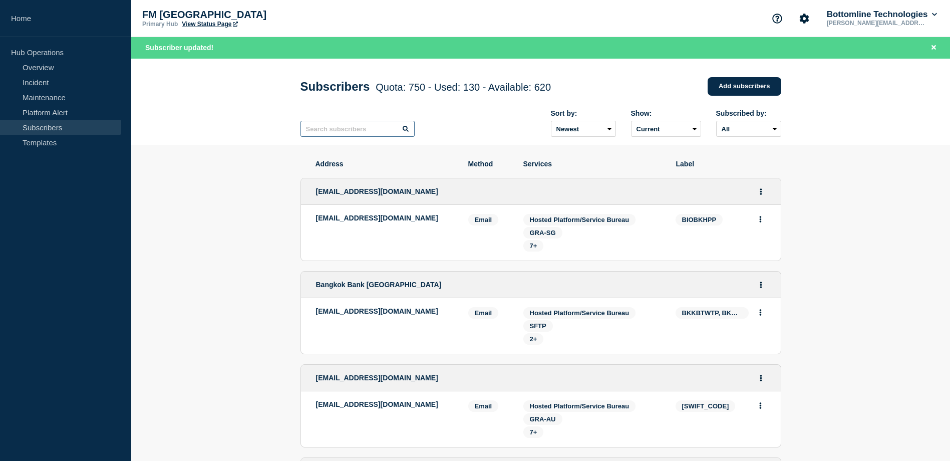
click at [340, 128] on input "text" at bounding box center [357, 129] width 114 height 16
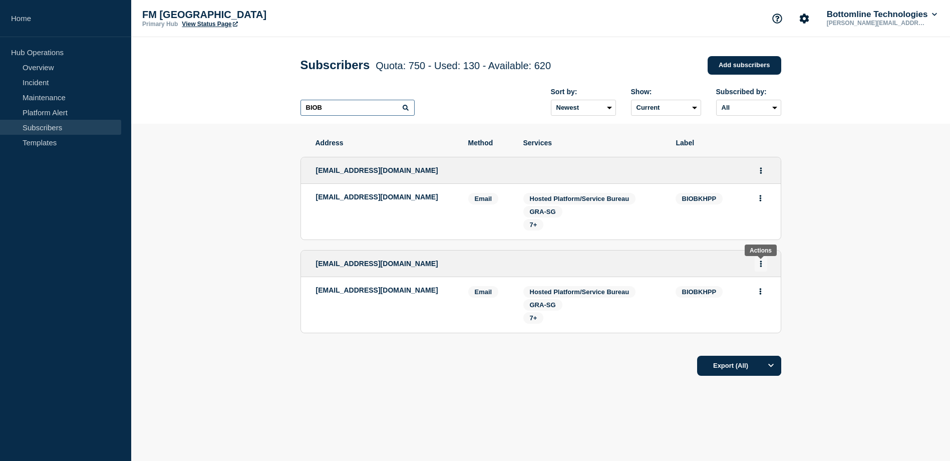
type input "BIOB"
click at [758, 266] on button "Actions" at bounding box center [760, 264] width 13 height 16
click at [758, 309] on button "Delete" at bounding box center [760, 305] width 19 height 8
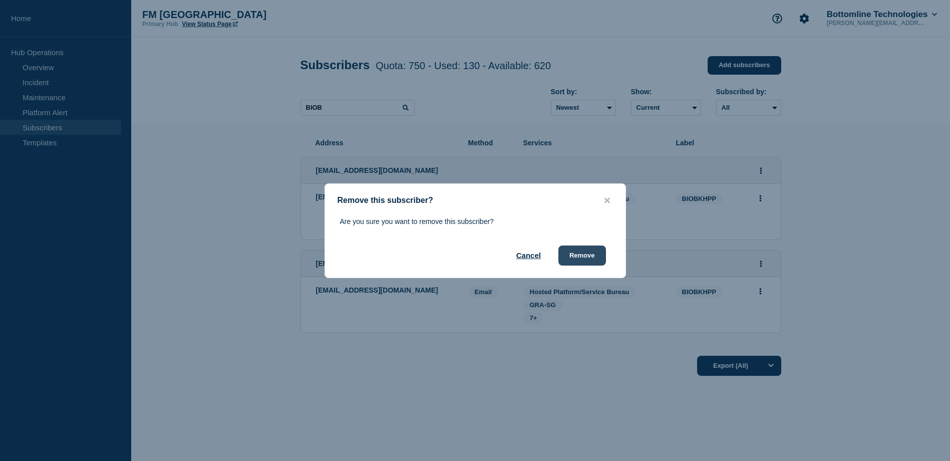
click at [572, 255] on button "Remove" at bounding box center [582, 255] width 48 height 20
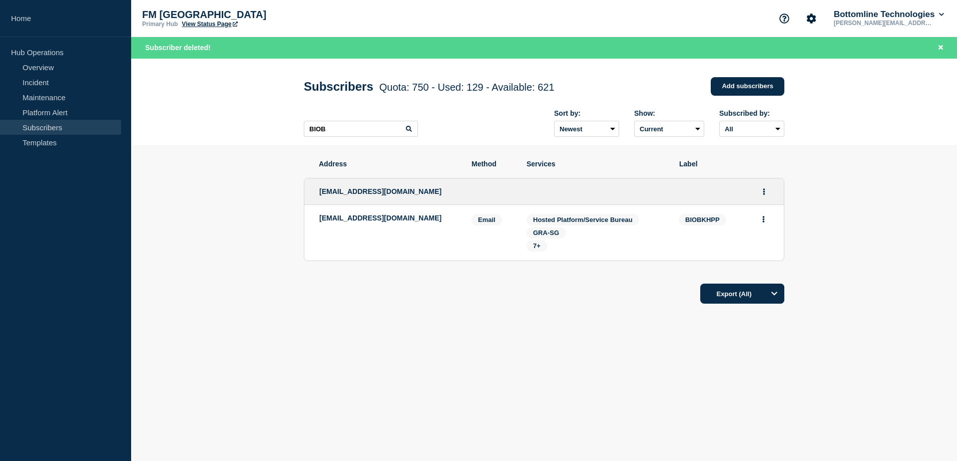
click at [349, 225] on div "[EMAIL_ADDRESS][DOMAIN_NAME]" at bounding box center [387, 233] width 137 height 38
click at [349, 222] on p "[EMAIL_ADDRESS][DOMAIN_NAME]" at bounding box center [387, 218] width 137 height 8
copy p "[EMAIL_ADDRESS][DOMAIN_NAME]"
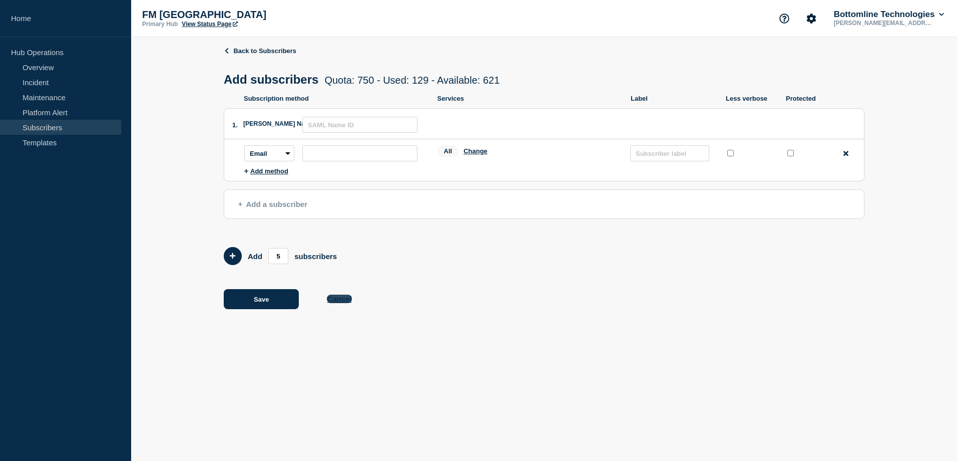
click at [335, 299] on button "Cancel" at bounding box center [339, 298] width 25 height 9
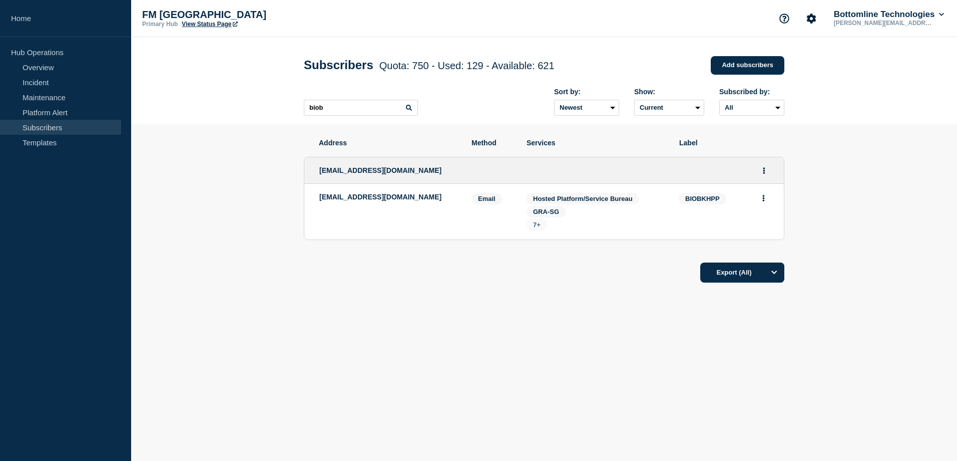
click at [536, 224] on span "7+" at bounding box center [537, 225] width 8 height 8
click at [569, 270] on span "GPI Basic Tracker" at bounding box center [602, 273] width 67 height 12
click at [566, 280] on div "GPI Basic Tracker Secure Payments Managed VPN Internet connectivity MFA Public …" at bounding box center [595, 286] width 200 height 39
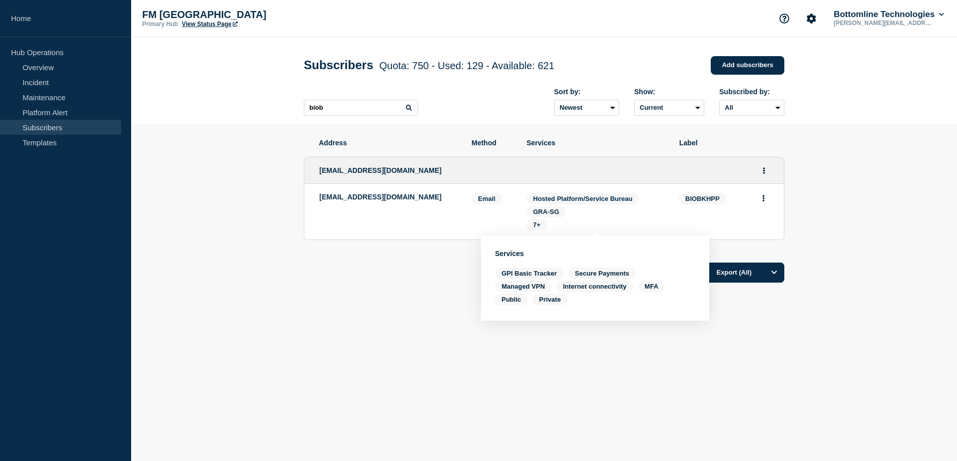
click at [569, 271] on span "GPI Basic Tracker" at bounding box center [602, 273] width 67 height 12
copy div "GPI Basic Tracker Secure Payments Managed VPN Internet connectivity MFA Public …"
click at [569, 274] on span "GPI Basic Tracker" at bounding box center [602, 273] width 67 height 12
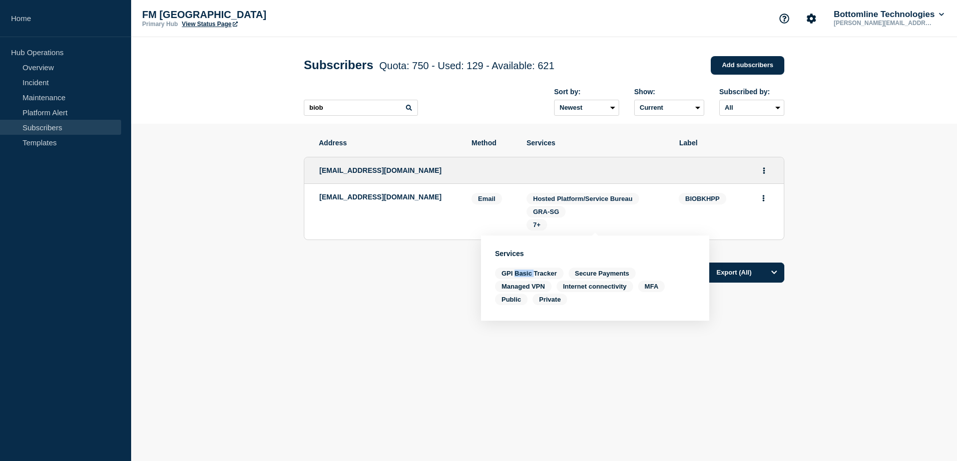
click at [569, 274] on span "GPI Basic Tracker" at bounding box center [602, 273] width 67 height 12
drag, startPoint x: 518, startPoint y: 274, endPoint x: 503, endPoint y: 273, distance: 15.5
click at [569, 273] on span "GPI Basic Tracker" at bounding box center [602, 273] width 67 height 12
drag, startPoint x: 503, startPoint y: 273, endPoint x: 537, endPoint y: 274, distance: 34.0
click at [569, 274] on span "GPI Basic Tracker" at bounding box center [602, 273] width 67 height 12
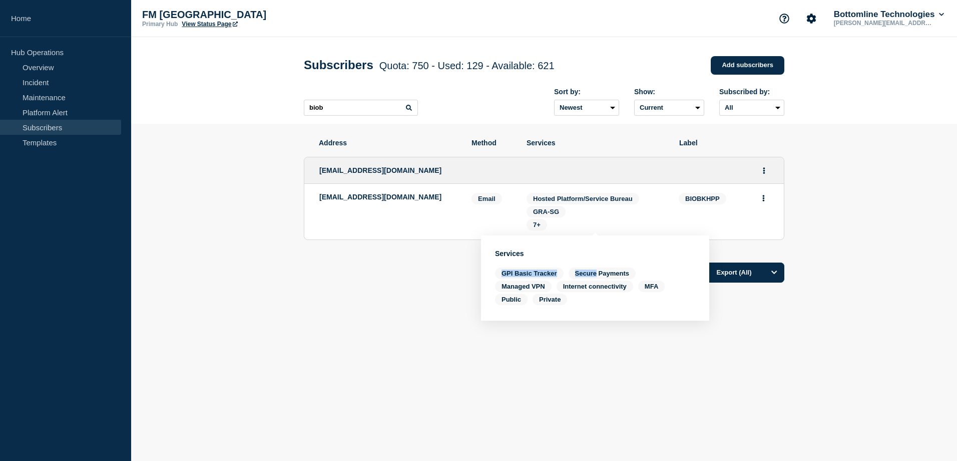
drag, startPoint x: 537, startPoint y: 274, endPoint x: 555, endPoint y: 274, distance: 18.5
click at [569, 274] on span "GPI Basic Tracker" at bounding box center [602, 273] width 67 height 12
drag, startPoint x: 558, startPoint y: 274, endPoint x: 503, endPoint y: 269, distance: 54.8
click at [569, 269] on span "GPI Basic Tracker" at bounding box center [602, 273] width 67 height 12
copy span "GPI Basic Tracker"
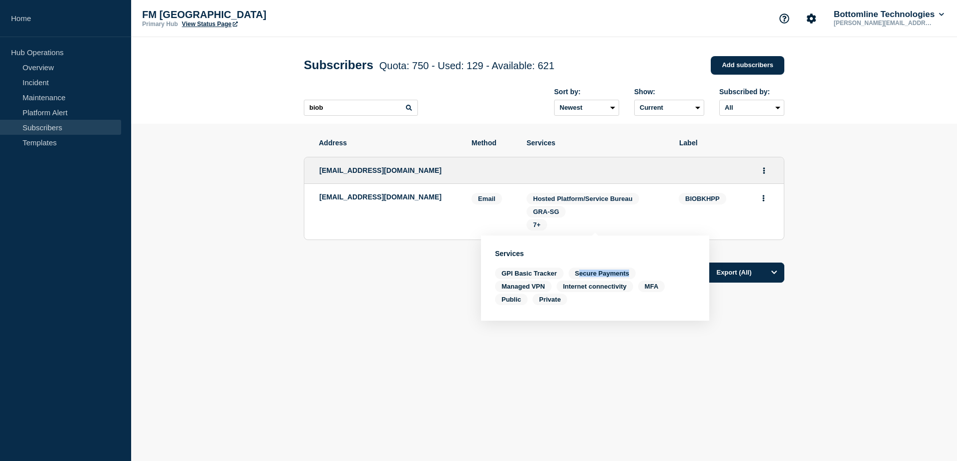
drag, startPoint x: 577, startPoint y: 275, endPoint x: 628, endPoint y: 274, distance: 50.6
click at [552, 280] on span "Secure Payments" at bounding box center [523, 286] width 57 height 12
copy span "ecure Payments"
click at [527, 293] on div "GPI Basic Tracker Secure Payments Managed VPN Internet connectivity MFA Public …" at bounding box center [595, 286] width 200 height 39
click at [557, 290] on span "Managed VPN" at bounding box center [595, 286] width 77 height 12
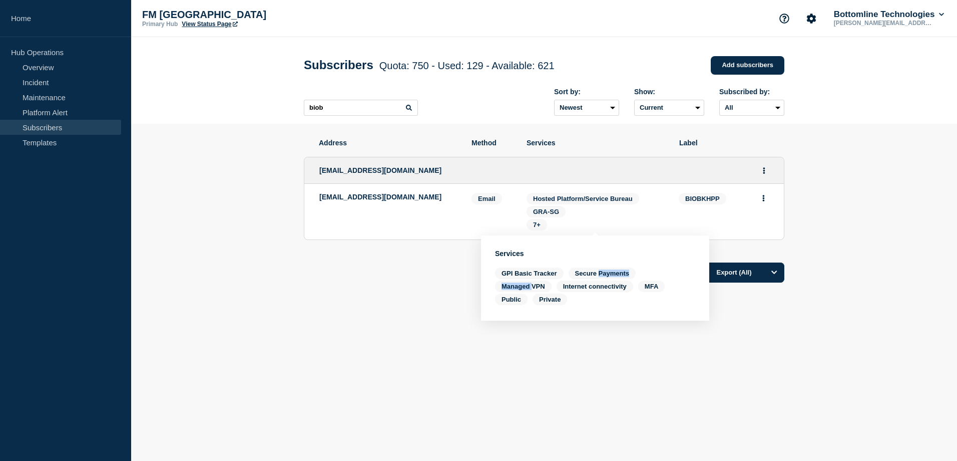
click at [557, 290] on span "Managed VPN" at bounding box center [595, 286] width 77 height 12
copy div "Payments Managed"
click at [638, 285] on span "Internet connectivity" at bounding box center [651, 286] width 27 height 12
drag, startPoint x: 564, startPoint y: 288, endPoint x: 621, endPoint y: 289, distance: 56.6
click at [638, 289] on span "Internet connectivity" at bounding box center [651, 286] width 27 height 12
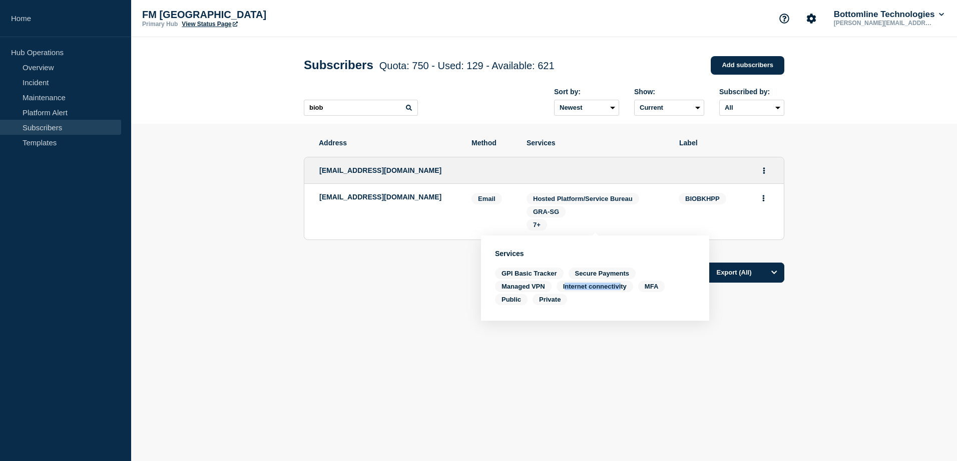
copy span "nternet connectivi"
click at [647, 274] on div "GPI Basic Tracker Secure Payments Managed VPN Internet connectivity MFA Public …" at bounding box center [595, 286] width 200 height 39
drag, startPoint x: 648, startPoint y: 289, endPoint x: 656, endPoint y: 289, distance: 8.5
click at [528, 293] on span "MFA" at bounding box center [511, 299] width 33 height 12
drag, startPoint x: 656, startPoint y: 289, endPoint x: 649, endPoint y: 287, distance: 7.8
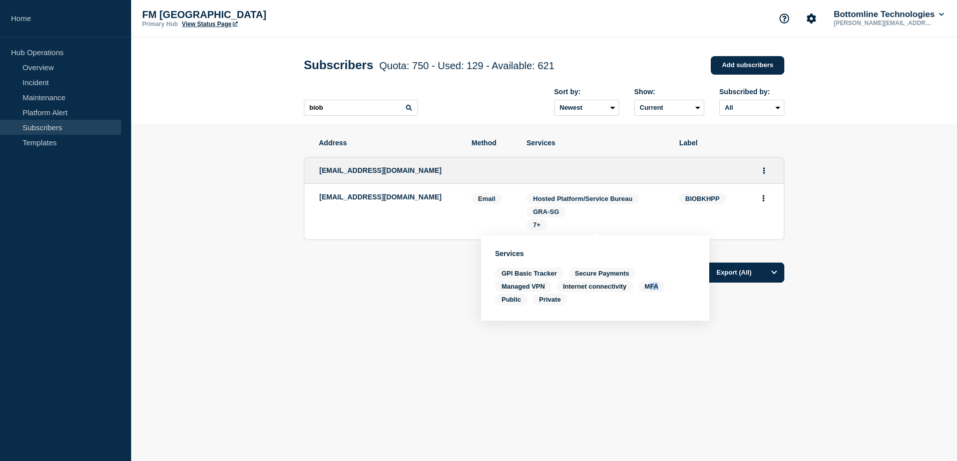
click at [528, 293] on span "MFA" at bounding box center [511, 299] width 33 height 12
drag, startPoint x: 647, startPoint y: 287, endPoint x: 657, endPoint y: 287, distance: 10.5
click at [528, 293] on span "MFA" at bounding box center [511, 299] width 33 height 12
drag, startPoint x: 657, startPoint y: 287, endPoint x: 651, endPoint y: 286, distance: 6.7
copy span "MFA"
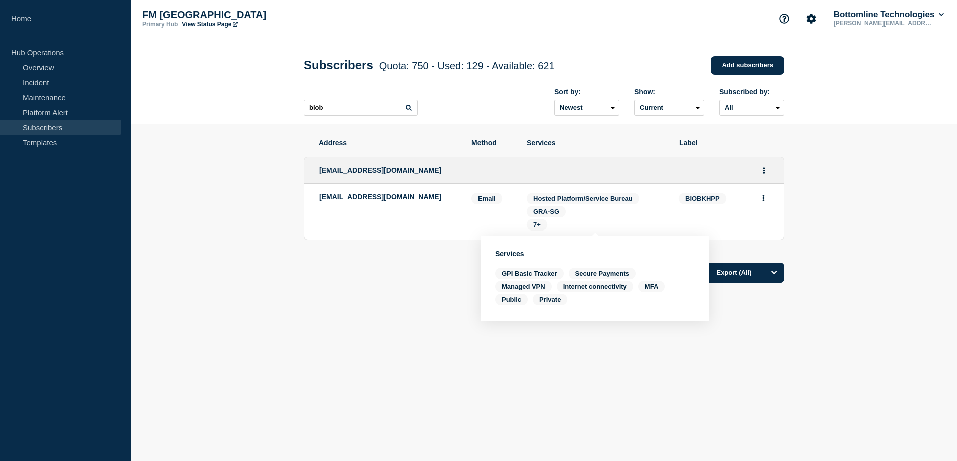
click at [533, 300] on span "Public" at bounding box center [550, 299] width 35 height 12
drag, startPoint x: 504, startPoint y: 300, endPoint x: 543, endPoint y: 308, distance: 39.8
click at [543, 308] on div "Services GPI Basic Tracker Secure Payments Managed VPN Internet connectivity MF…" at bounding box center [595, 277] width 228 height 85
drag, startPoint x: 561, startPoint y: 301, endPoint x: 540, endPoint y: 303, distance: 21.6
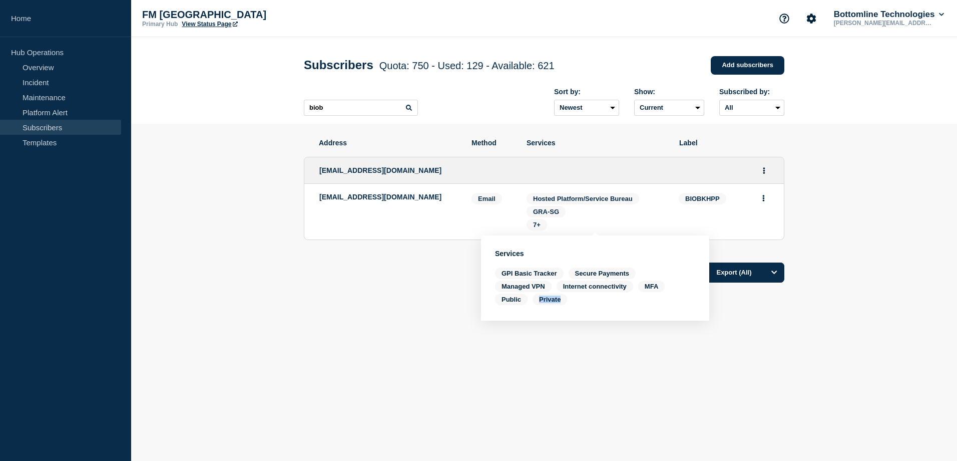
click at [540, 303] on span "Private" at bounding box center [550, 299] width 35 height 12
copy span "Private"
click at [538, 225] on span "7+" at bounding box center [537, 225] width 8 height 8
click at [544, 200] on span "Hosted Platform/Service Bureau" at bounding box center [583, 199] width 100 height 8
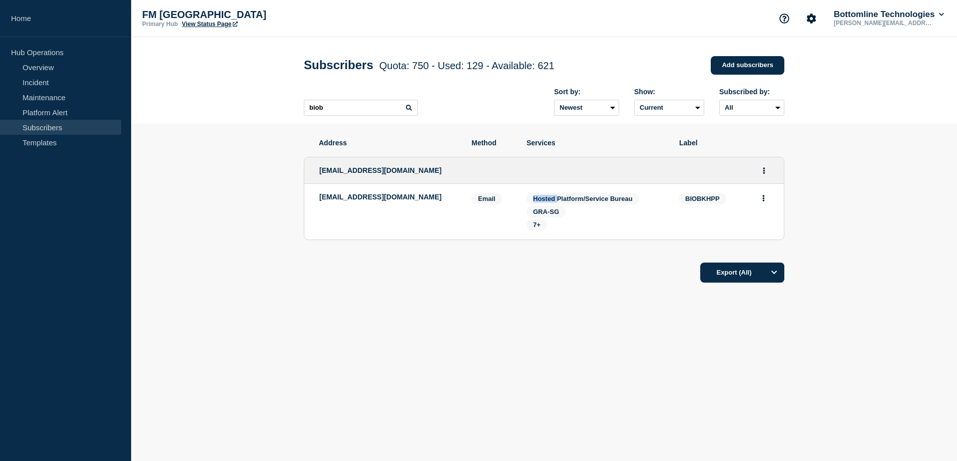
drag, startPoint x: 544, startPoint y: 200, endPoint x: 601, endPoint y: 202, distance: 56.6
click at [590, 202] on span "Hosted Platform/Service Bureau" at bounding box center [583, 199] width 100 height 8
drag, startPoint x: 628, startPoint y: 203, endPoint x: 539, endPoint y: 203, distance: 89.6
click at [539, 202] on span "Hosted Platform/Service Bureau" at bounding box center [583, 199] width 100 height 8
copy span "osted Platform/Service Burea"
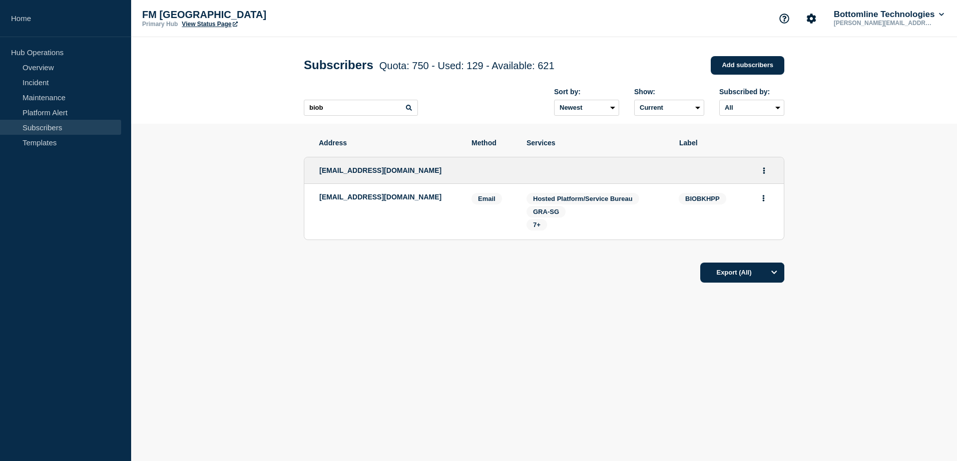
click at [547, 213] on span "GRA-SG" at bounding box center [546, 212] width 26 height 8
drag, startPoint x: 547, startPoint y: 213, endPoint x: 556, endPoint y: 214, distance: 9.1
click at [556, 214] on span "GRA-SG" at bounding box center [546, 212] width 26 height 8
drag, startPoint x: 556, startPoint y: 214, endPoint x: 535, endPoint y: 210, distance: 21.8
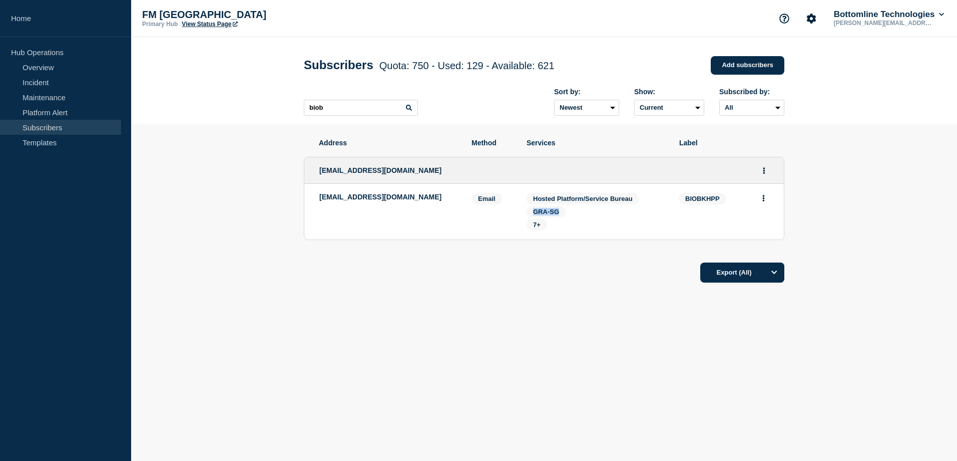
click at [535, 210] on span "GRA-SG" at bounding box center [546, 212] width 26 height 8
copy span "GRA-SG"
click at [538, 228] on span "7+" at bounding box center [537, 225] width 8 height 8
click at [470, 181] on div "[EMAIL_ADDRESS][DOMAIN_NAME]" at bounding box center [544, 170] width 480 height 27
click at [712, 202] on span "BIOBKHPP" at bounding box center [703, 199] width 48 height 12
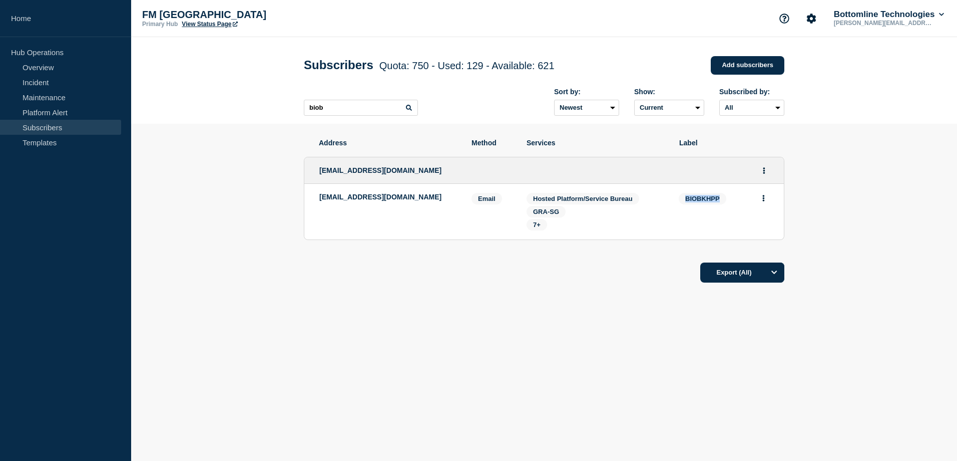
click at [712, 202] on span "BIOBKHPP" at bounding box center [703, 199] width 48 height 12
copy span "BIOBKHPP"
